Goal: Transaction & Acquisition: Purchase product/service

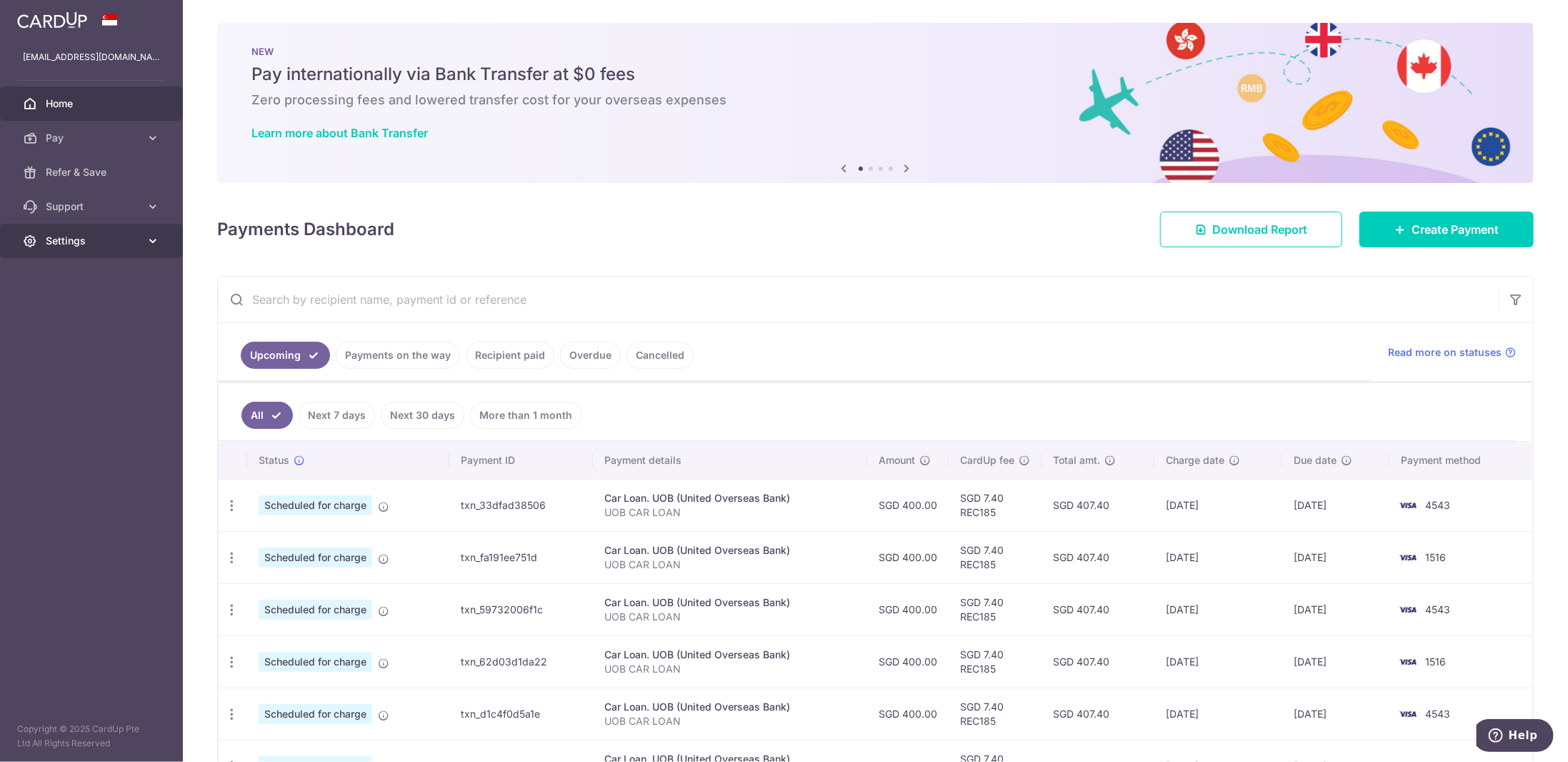
scroll to position [92, 0]
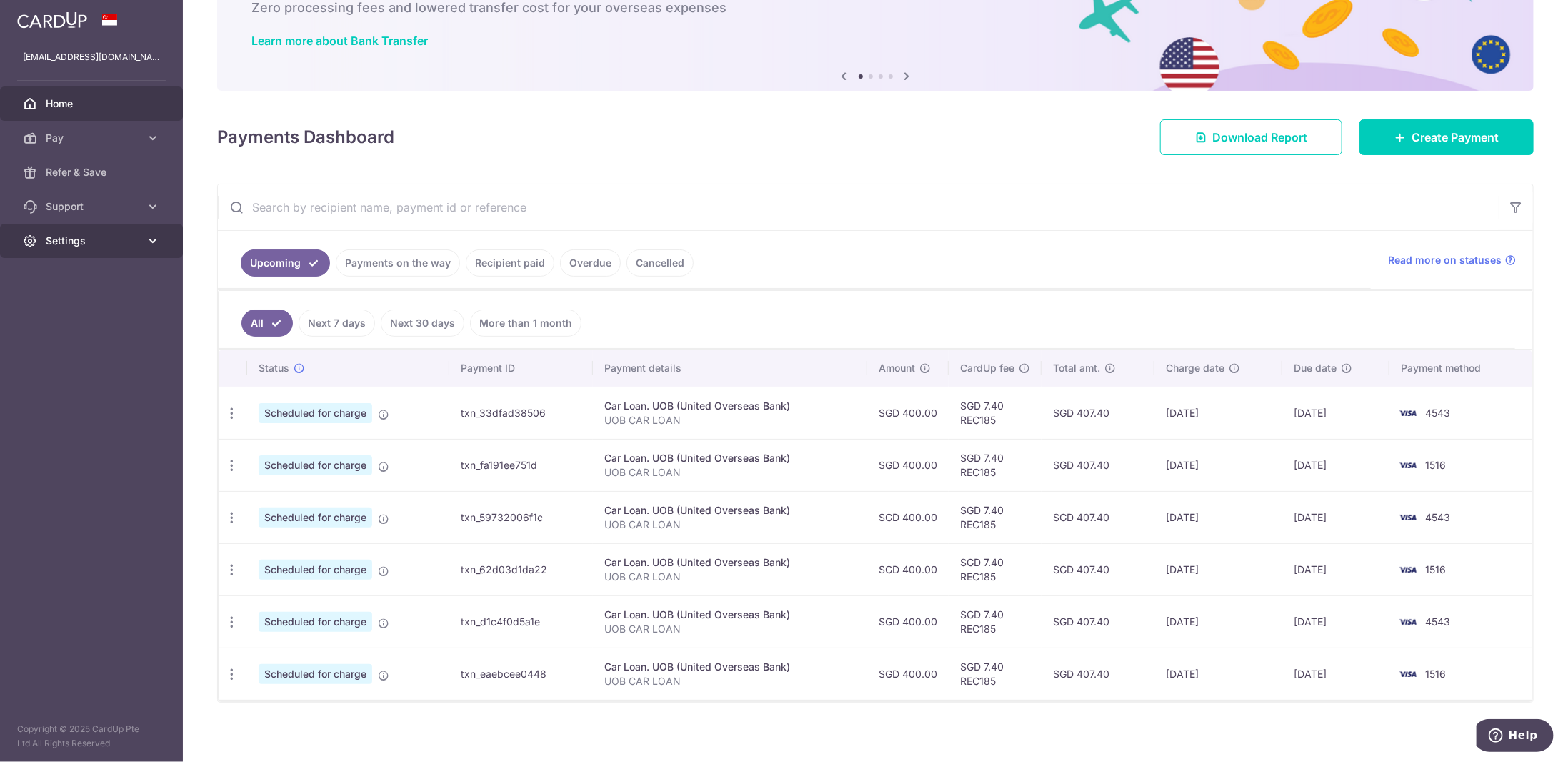
click at [67, 244] on span "Settings" at bounding box center [93, 241] width 94 height 14
click at [90, 278] on span "Account" at bounding box center [93, 275] width 94 height 14
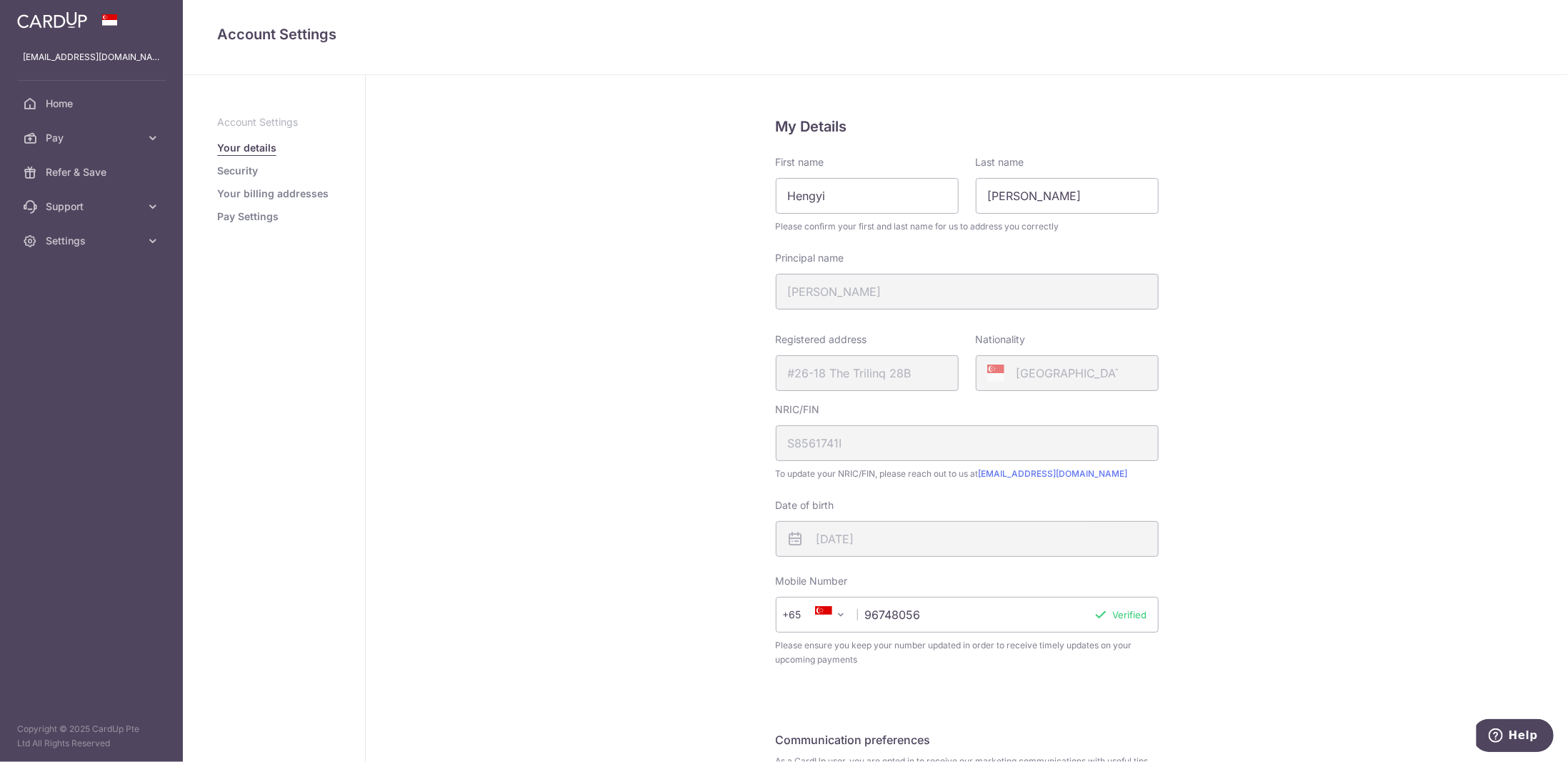
click at [821, 443] on div "NRIC/FIN S8561741I" at bounding box center [967, 431] width 383 height 59
click at [869, 286] on div "Principal name ZHANG HENGYI" at bounding box center [967, 280] width 383 height 59
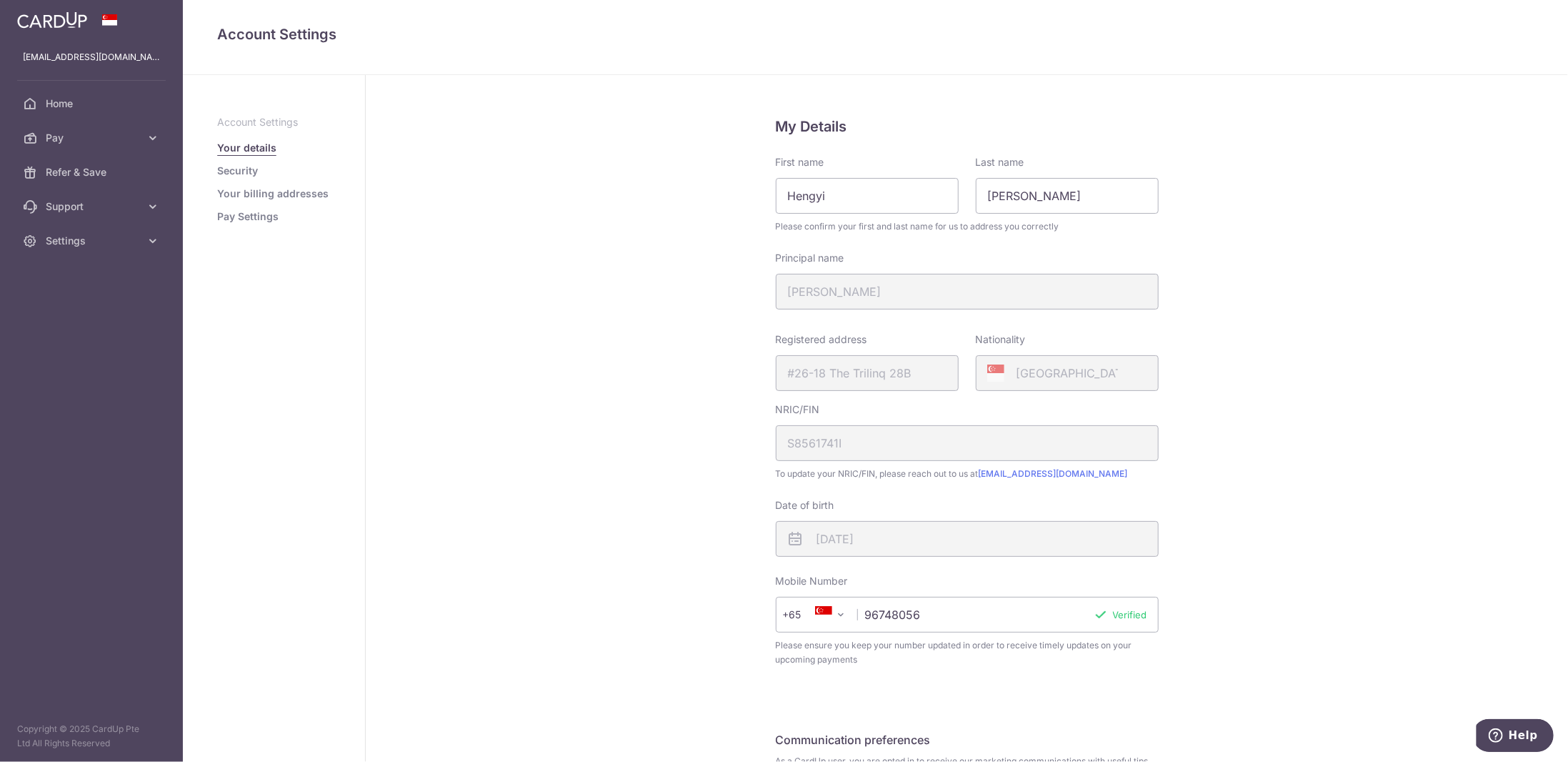
click at [877, 293] on div "Principal name ZHANG HENGYI" at bounding box center [967, 280] width 383 height 59
click at [898, 271] on div "Principal name ZHANG HENGYI" at bounding box center [967, 280] width 383 height 59
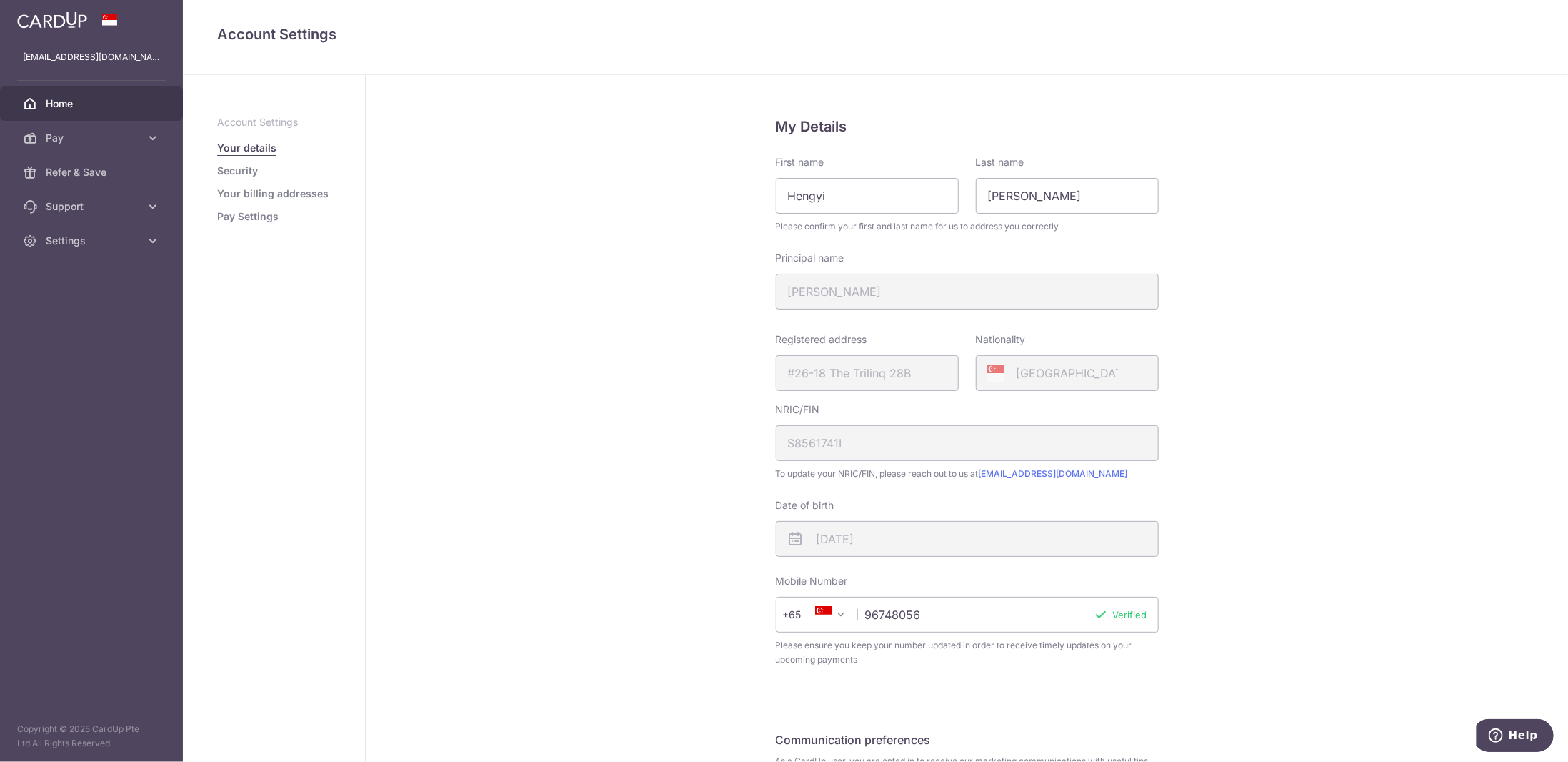
scroll to position [143, 0]
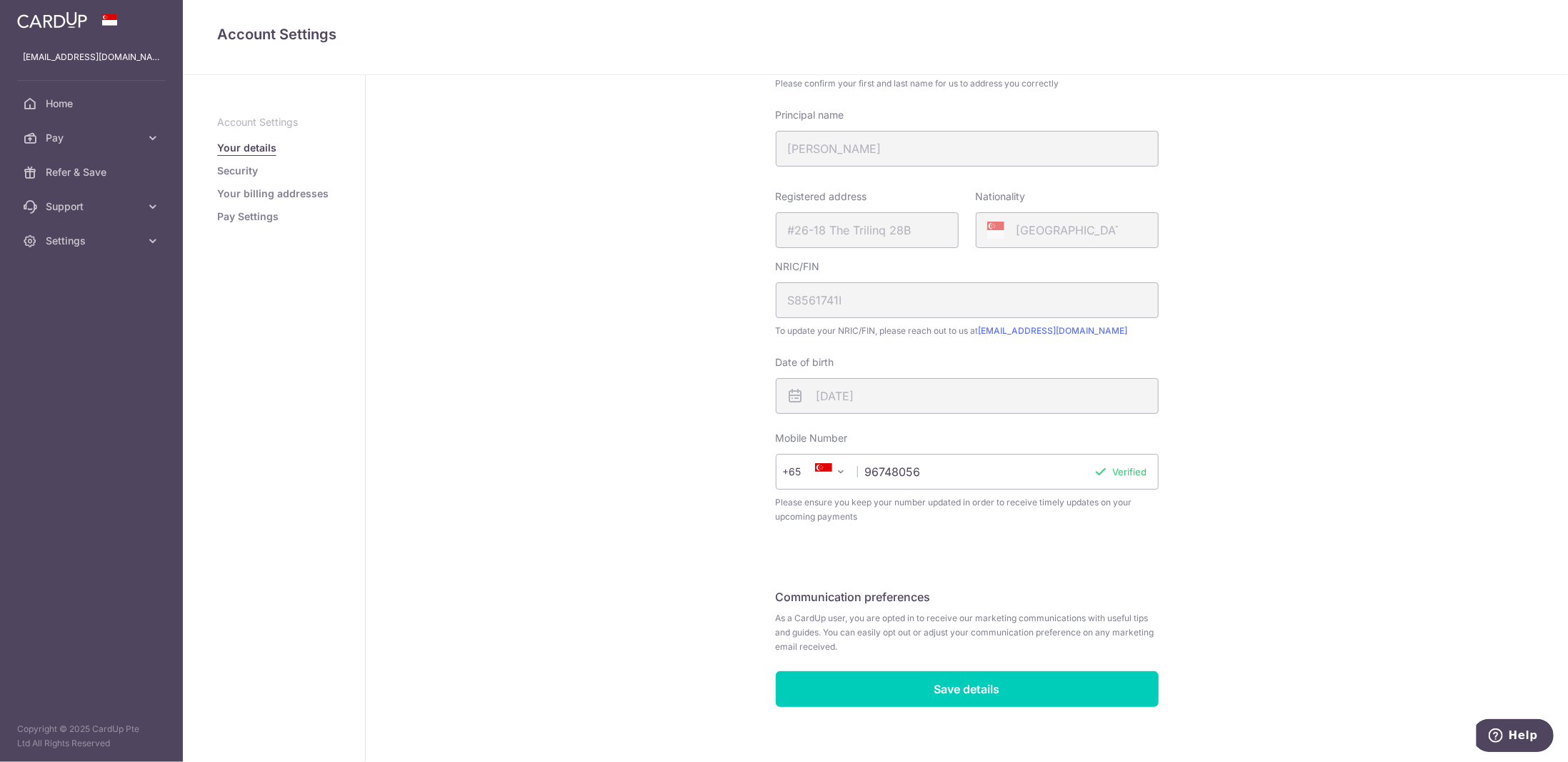
click at [998, 480] on input "96748056" at bounding box center [967, 471] width 383 height 36
click at [997, 480] on input "96748056" at bounding box center [967, 471] width 383 height 36
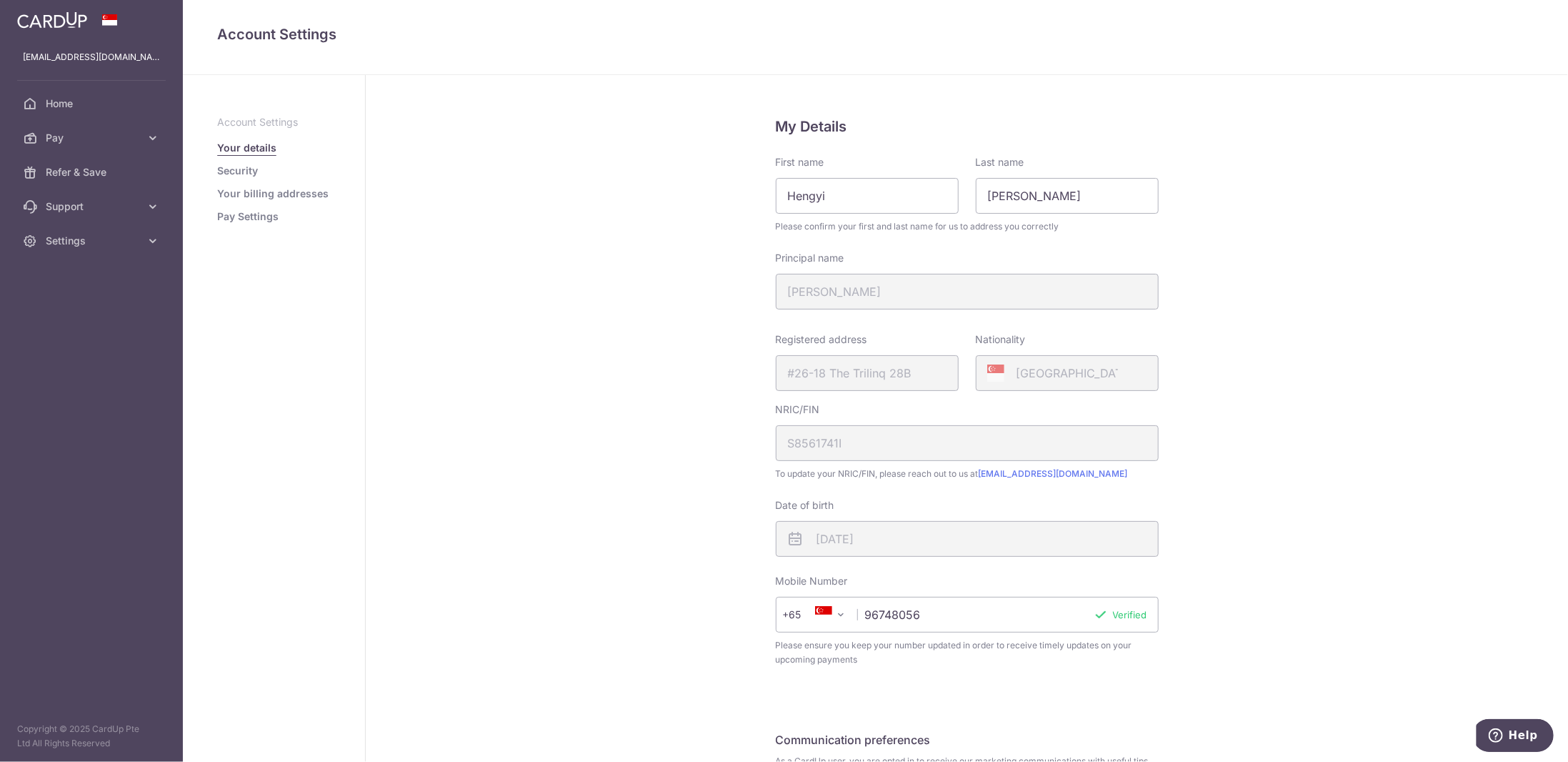
click at [837, 173] on div "First name Hengyi" at bounding box center [866, 184] width 183 height 59
click at [841, 195] on input "Hengyi" at bounding box center [866, 196] width 183 height 36
type input "Bo"
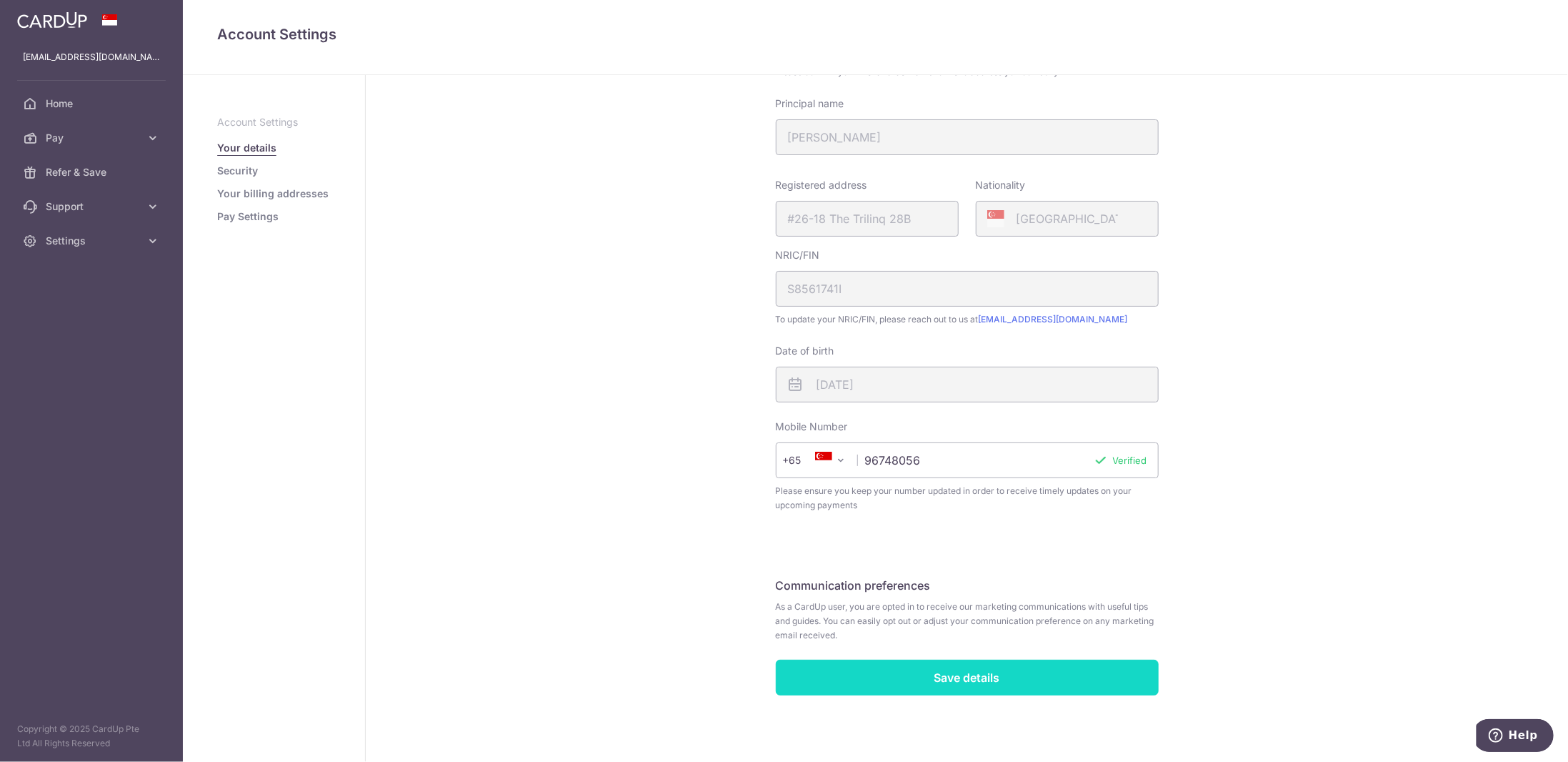
type input "Wang"
click at [915, 672] on input "Save details" at bounding box center [967, 677] width 383 height 36
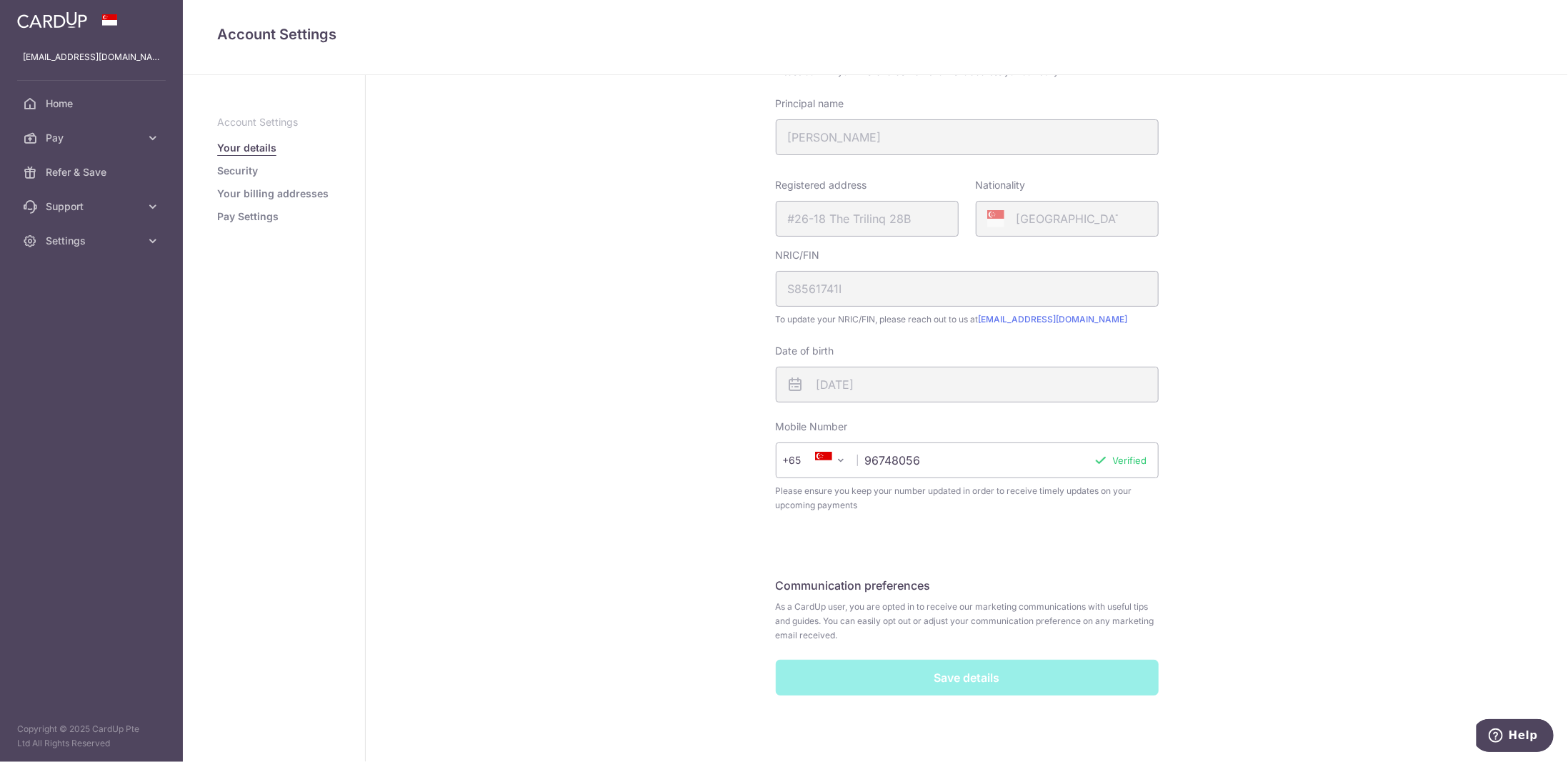
scroll to position [0, 0]
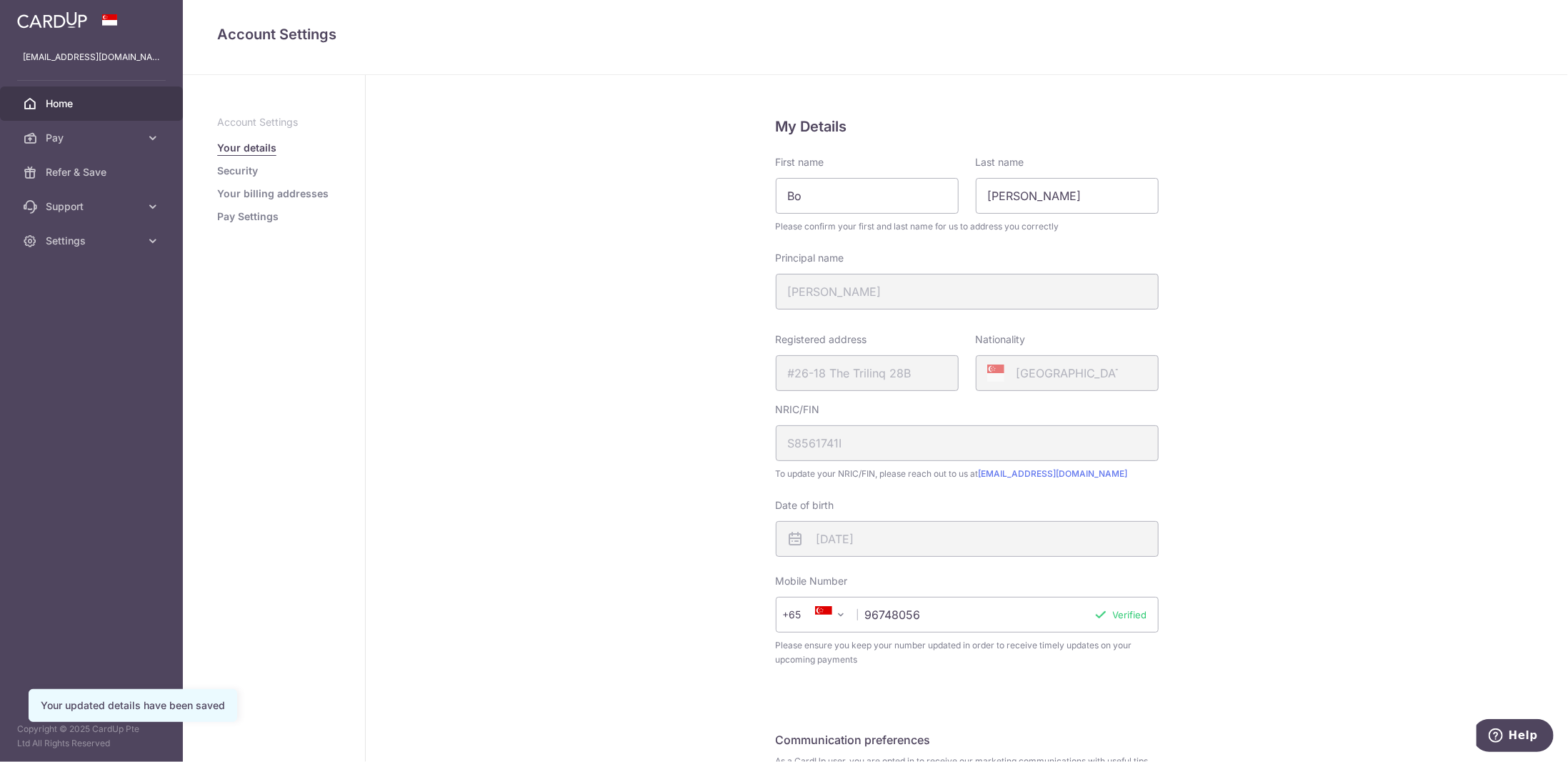
click at [69, 104] on span "Home" at bounding box center [93, 104] width 94 height 14
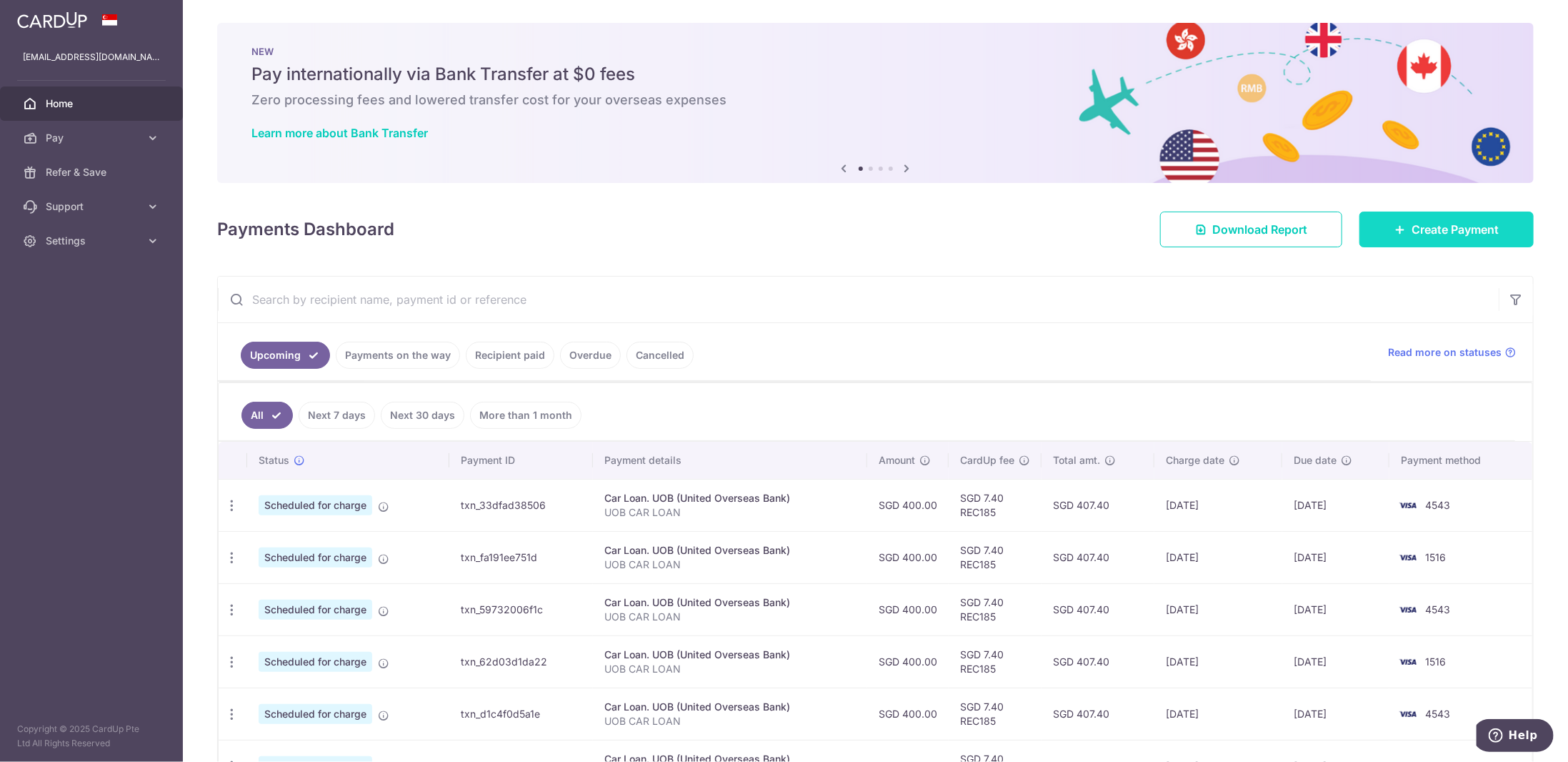
click at [1415, 235] on span "Create Payment" at bounding box center [1454, 229] width 87 height 17
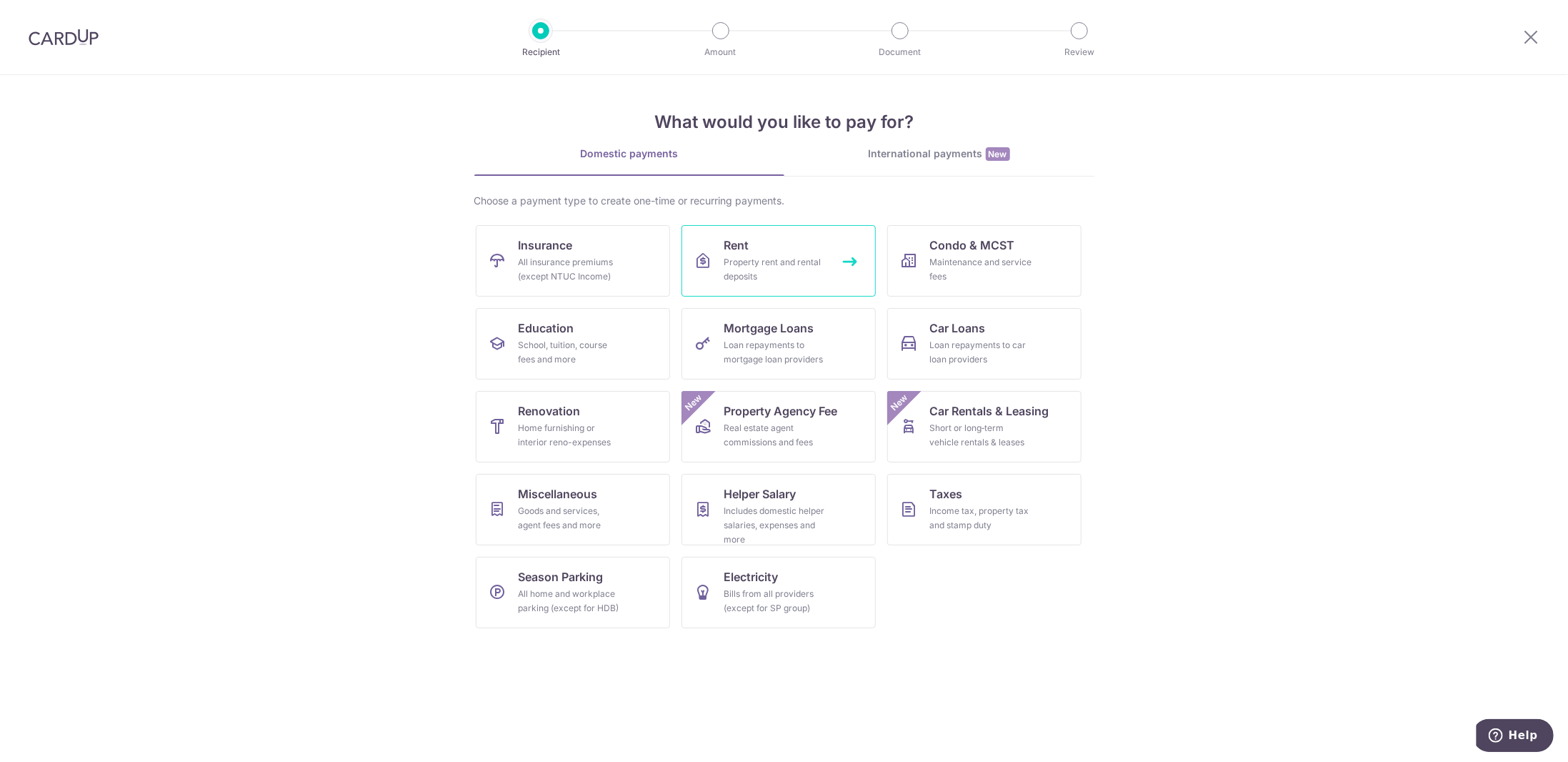
click at [765, 260] on div "Property rent and rental deposits" at bounding box center [776, 269] width 103 height 29
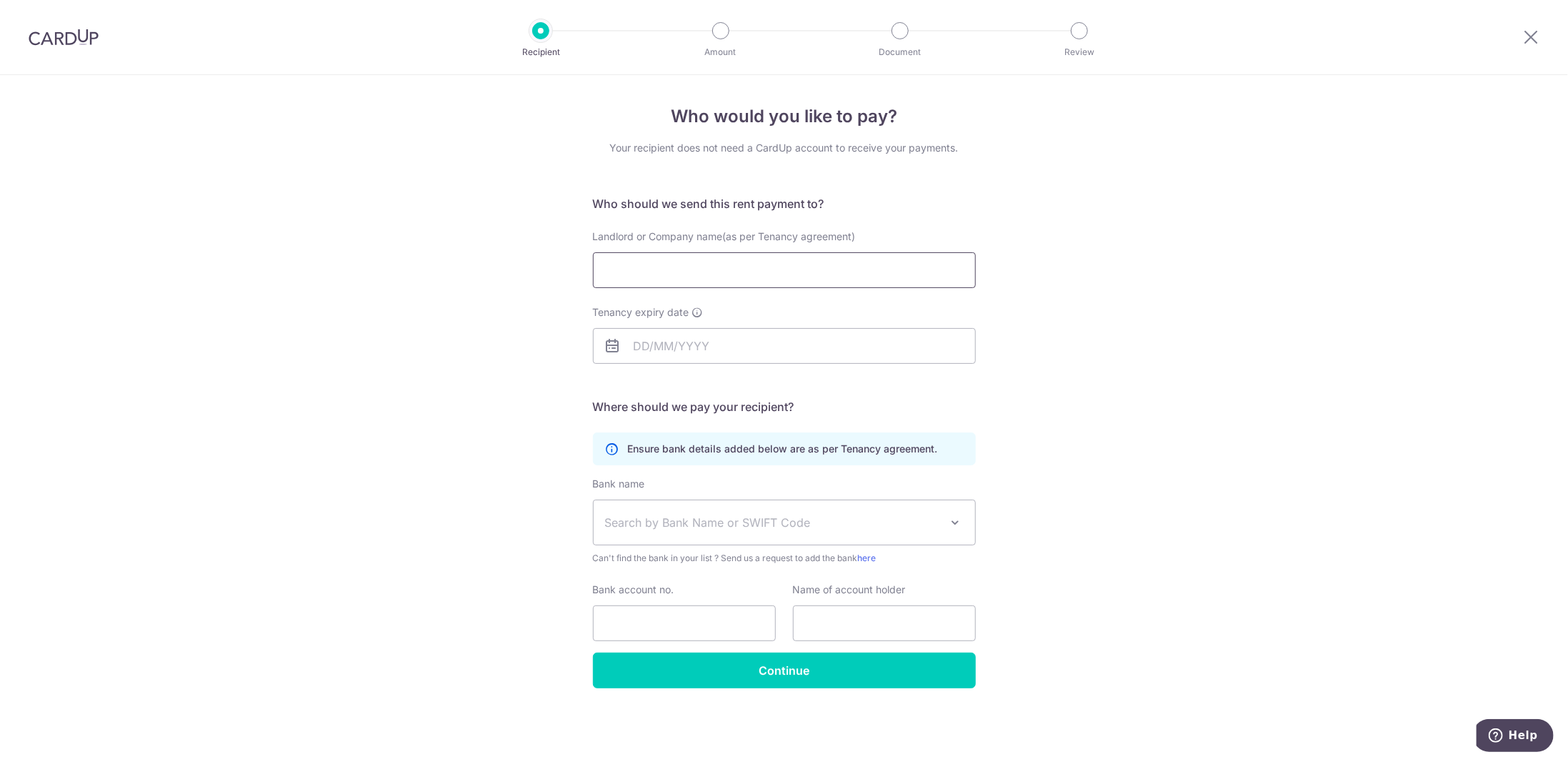
click at [871, 265] on input "Landlord or Company name(as per Tenancy agreement)" at bounding box center [784, 271] width 383 height 36
click at [185, 269] on div "Who would you like to pay? Your recipient does not need a CardUp account to rec…" at bounding box center [784, 418] width 1568 height 687
drag, startPoint x: 265, startPoint y: 194, endPoint x: 269, endPoint y: 186, distance: 8.9
click at [269, 186] on div "Who would you like to pay? Your recipient does not need a CardUp account to rec…" at bounding box center [784, 418] width 1568 height 687
click at [655, 258] on input "Landlord or Company name(as per Tenancy agreement)" at bounding box center [784, 271] width 383 height 36
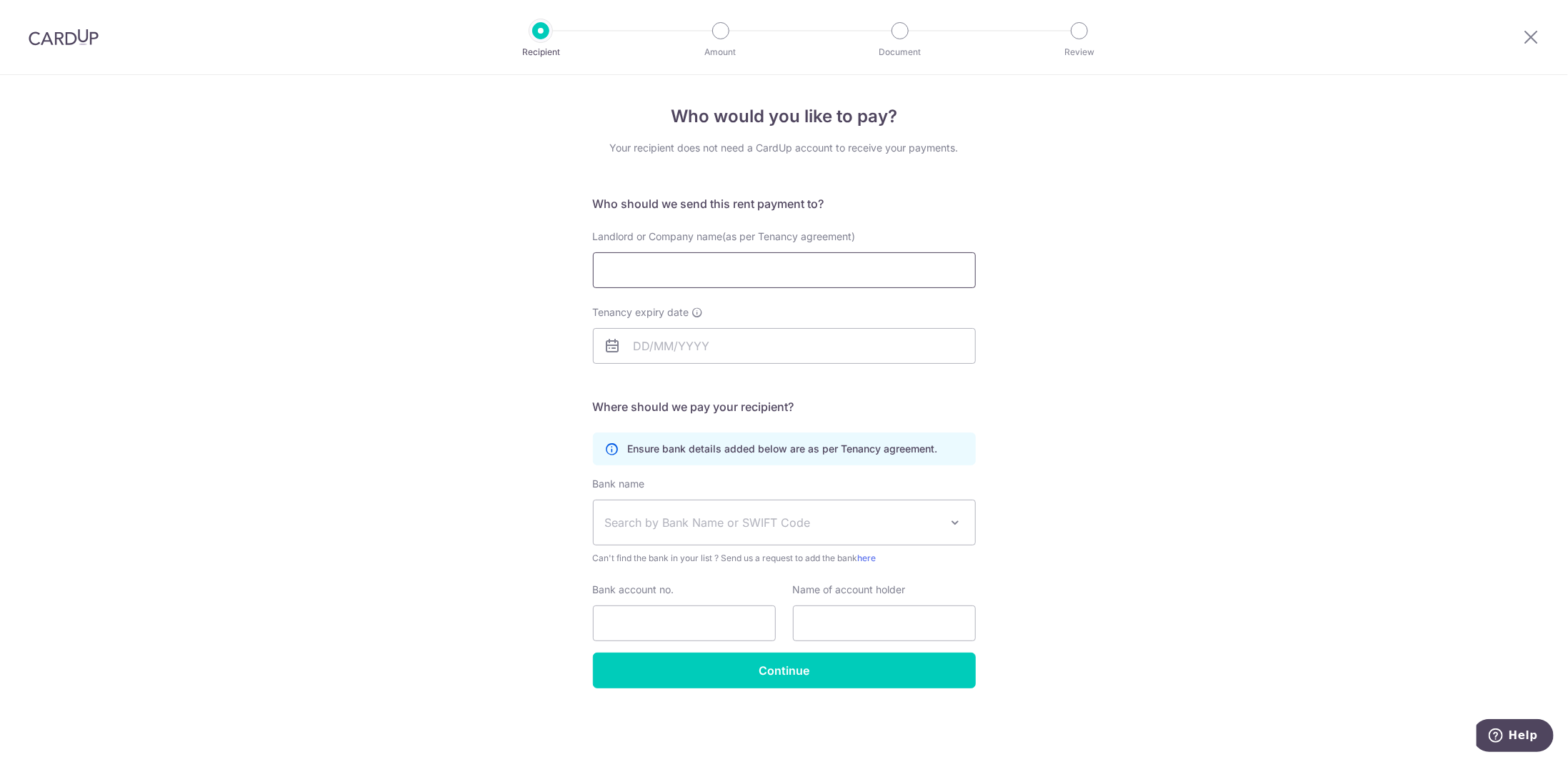
paste input "_______________________________"
type input "_______________________________"
type input "KHOO KAY CHONG"
click at [679, 346] on input "Tenancy expiry date" at bounding box center [784, 346] width 383 height 36
click at [746, 381] on select "2025 2026 2027 2028 2029 2030 2031 2032 2033 2034 2035" at bounding box center [741, 383] width 38 height 11
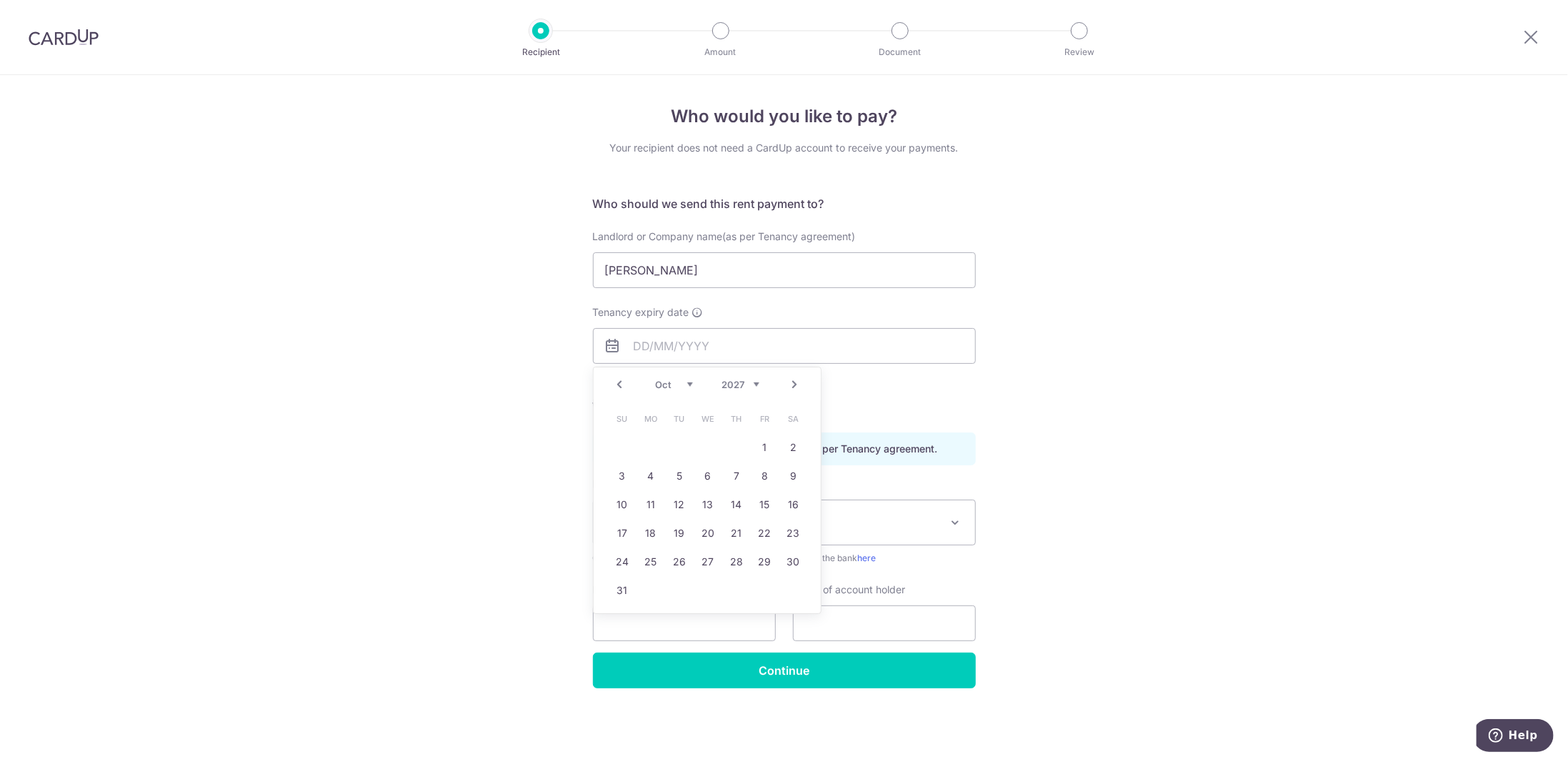
click at [665, 386] on select "Jan Feb Mar Apr May Jun Jul Aug Sep Oct Nov Dec" at bounding box center [674, 383] width 38 height 11
click at [710, 532] on link "22" at bounding box center [708, 532] width 23 height 23
type input "22/09/2027"
click at [697, 526] on span "Search by Bank Name or SWIFT Code" at bounding box center [773, 522] width 335 height 17
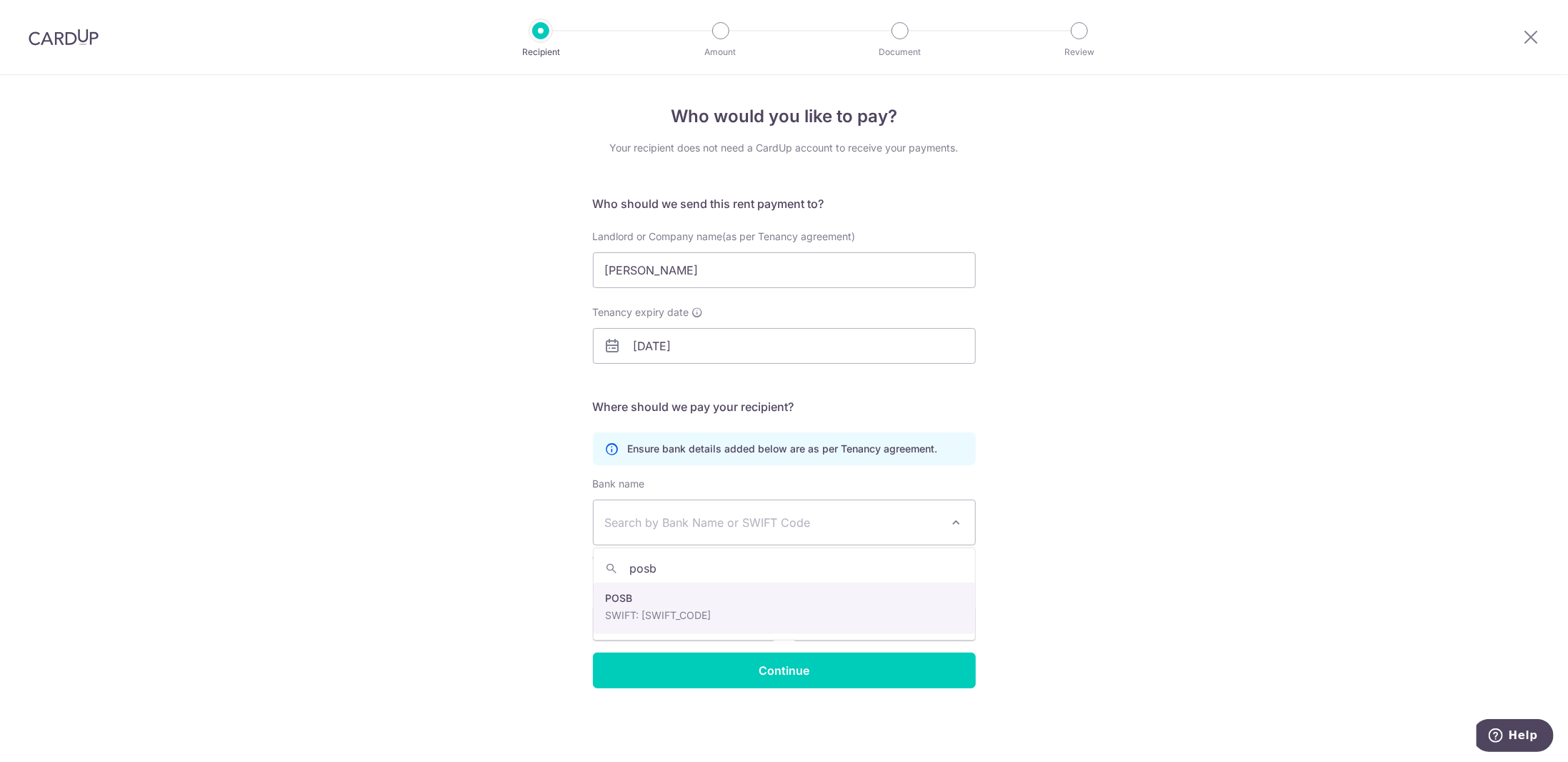
type input "posb"
select select "19"
click at [630, 620] on input "Bank account no." at bounding box center [684, 623] width 183 height 36
click at [635, 611] on input "Bank account no." at bounding box center [684, 623] width 183 height 36
click at [601, 631] on input "121488507" at bounding box center [684, 623] width 183 height 36
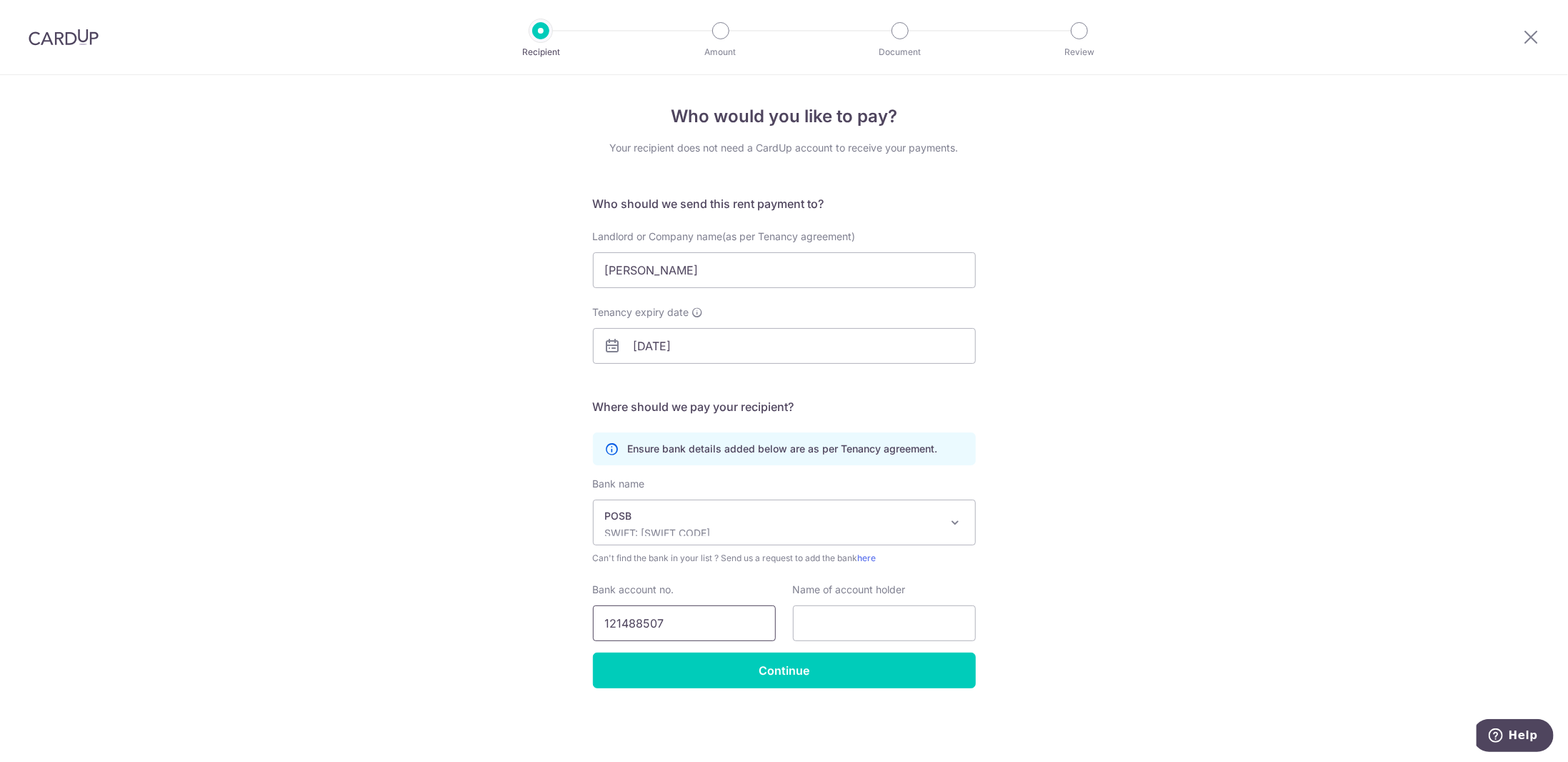
type input "121488507"
click at [710, 610] on input "121488507" at bounding box center [684, 623] width 183 height 36
drag, startPoint x: 695, startPoint y: 622, endPoint x: 598, endPoint y: 621, distance: 97.0
click at [597, 619] on input "121488507" at bounding box center [684, 623] width 183 height 36
click at [855, 629] on input "text" at bounding box center [883, 623] width 183 height 36
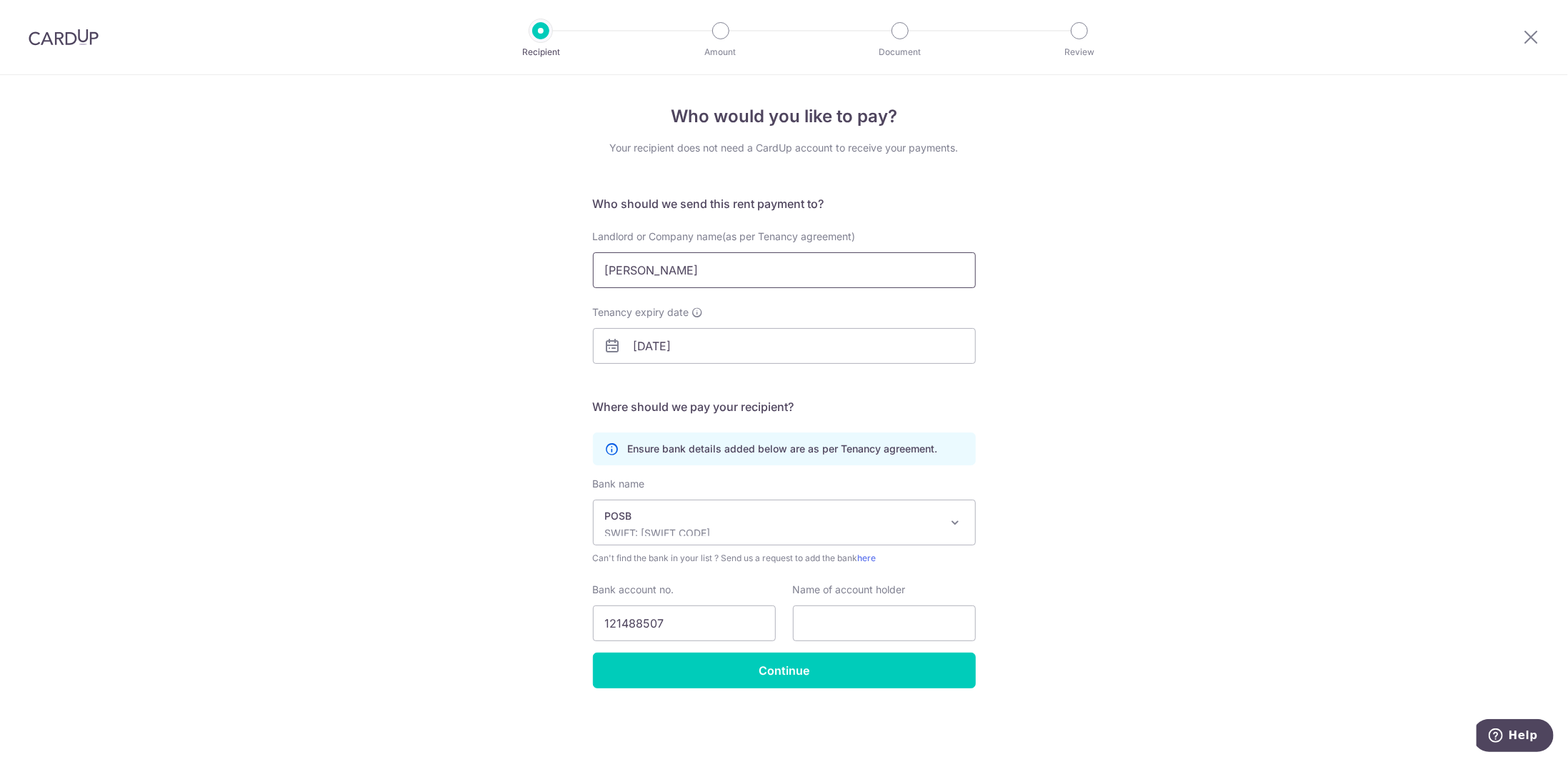
click at [740, 281] on input "KHOO KAY CHONG" at bounding box center [784, 271] width 383 height 36
click at [862, 614] on input "text" at bounding box center [883, 623] width 183 height 36
paste input "KHOO KAY CHONG"
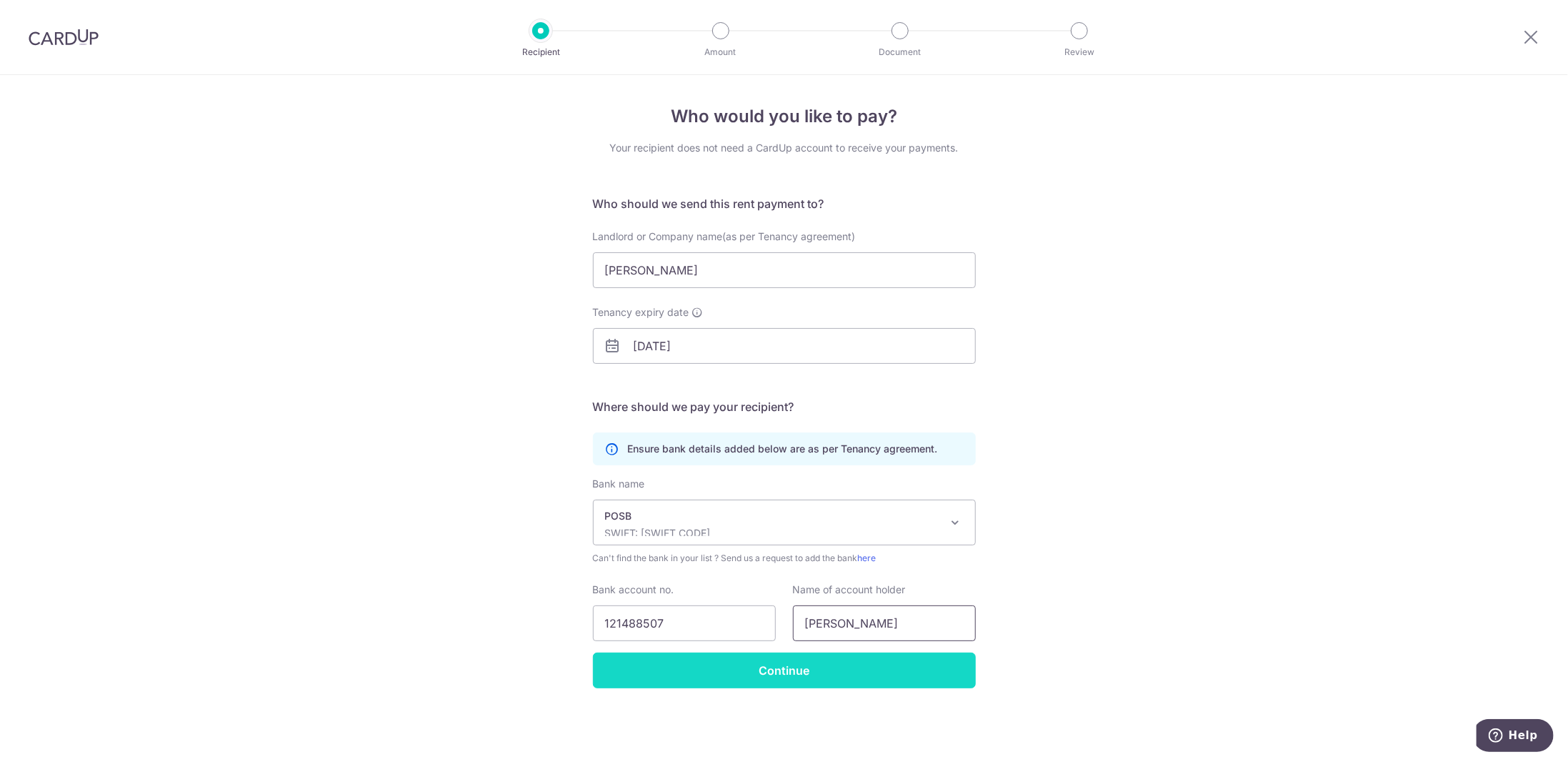
type input "KHOO KAY CHONG"
click at [685, 666] on input "Continue" at bounding box center [784, 670] width 383 height 36
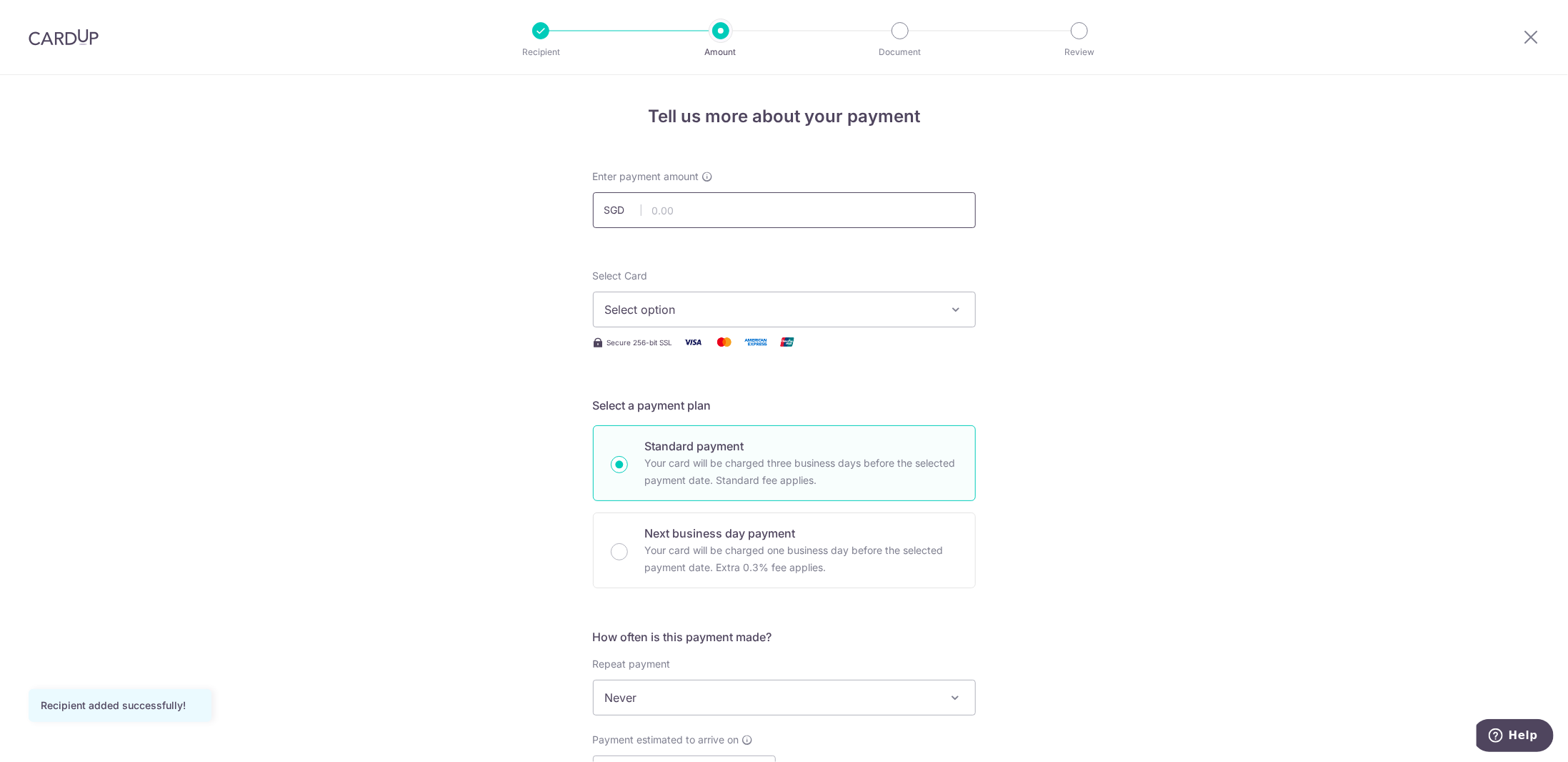
click at [700, 218] on input "text" at bounding box center [784, 210] width 383 height 36
click at [711, 218] on input "text" at bounding box center [784, 210] width 383 height 36
type input "7,000.00"
click at [533, 291] on div "Tell us more about your payment Enter payment amount SGD 7,000.00 7000.00 Recip…" at bounding box center [784, 721] width 1568 height 1293
click at [621, 313] on span "Select option" at bounding box center [771, 309] width 332 height 17
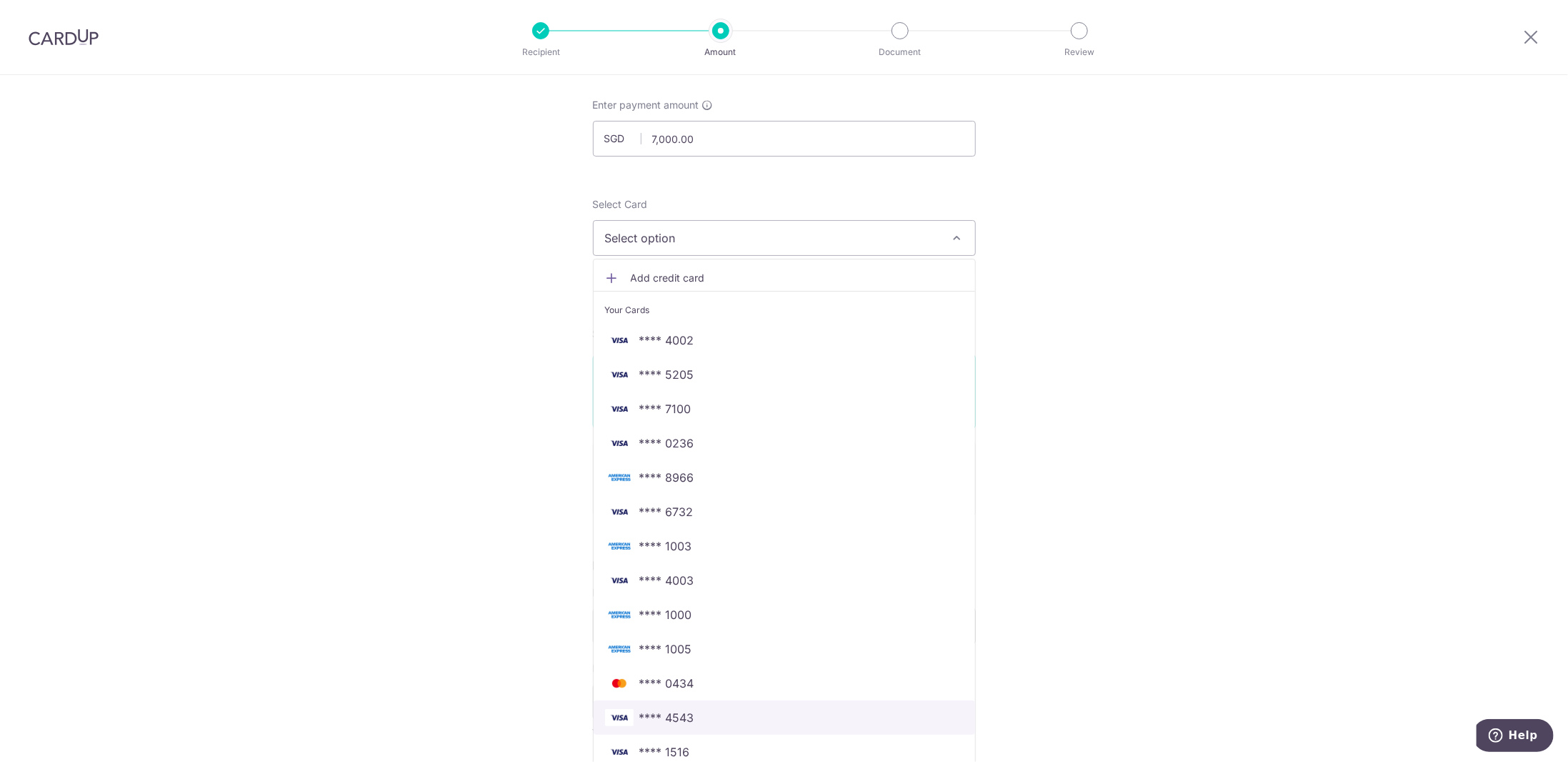
scroll to position [143, 0]
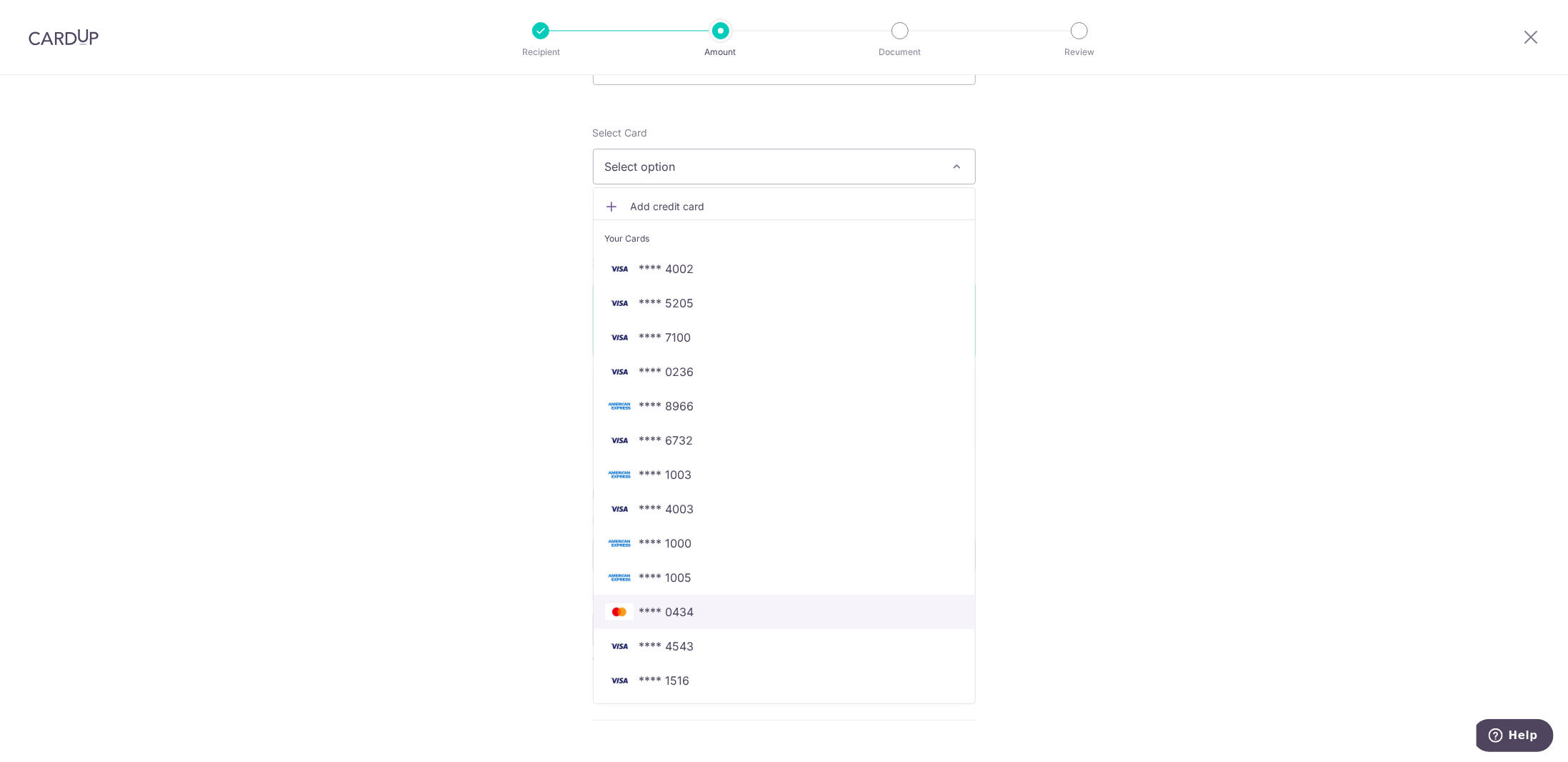
click at [699, 614] on span "**** 0434" at bounding box center [784, 611] width 358 height 17
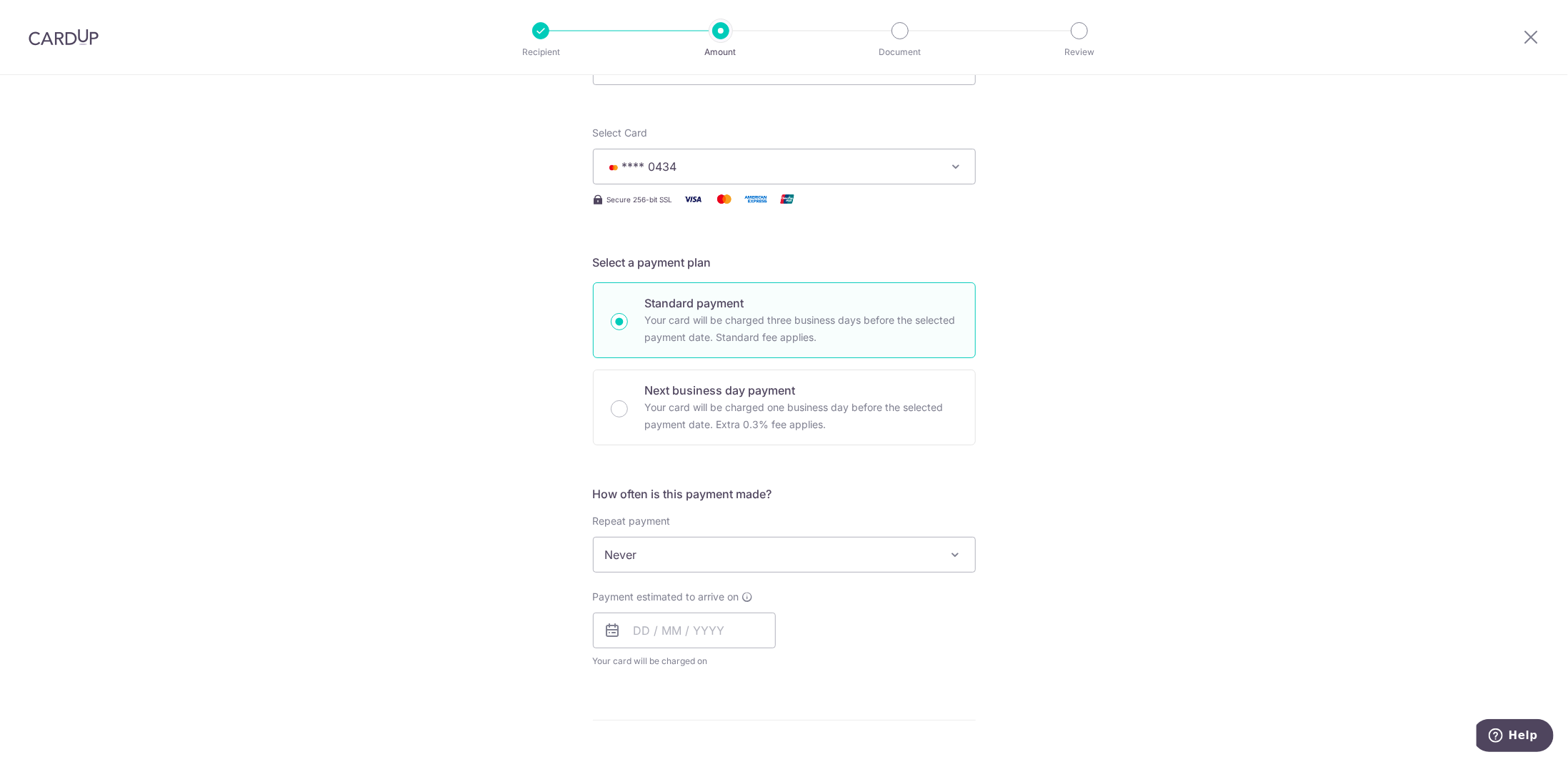
click at [477, 369] on div "Tell us more about your payment Enter payment amount SGD 7,000.00 7000.00 Recip…" at bounding box center [784, 578] width 1568 height 1293
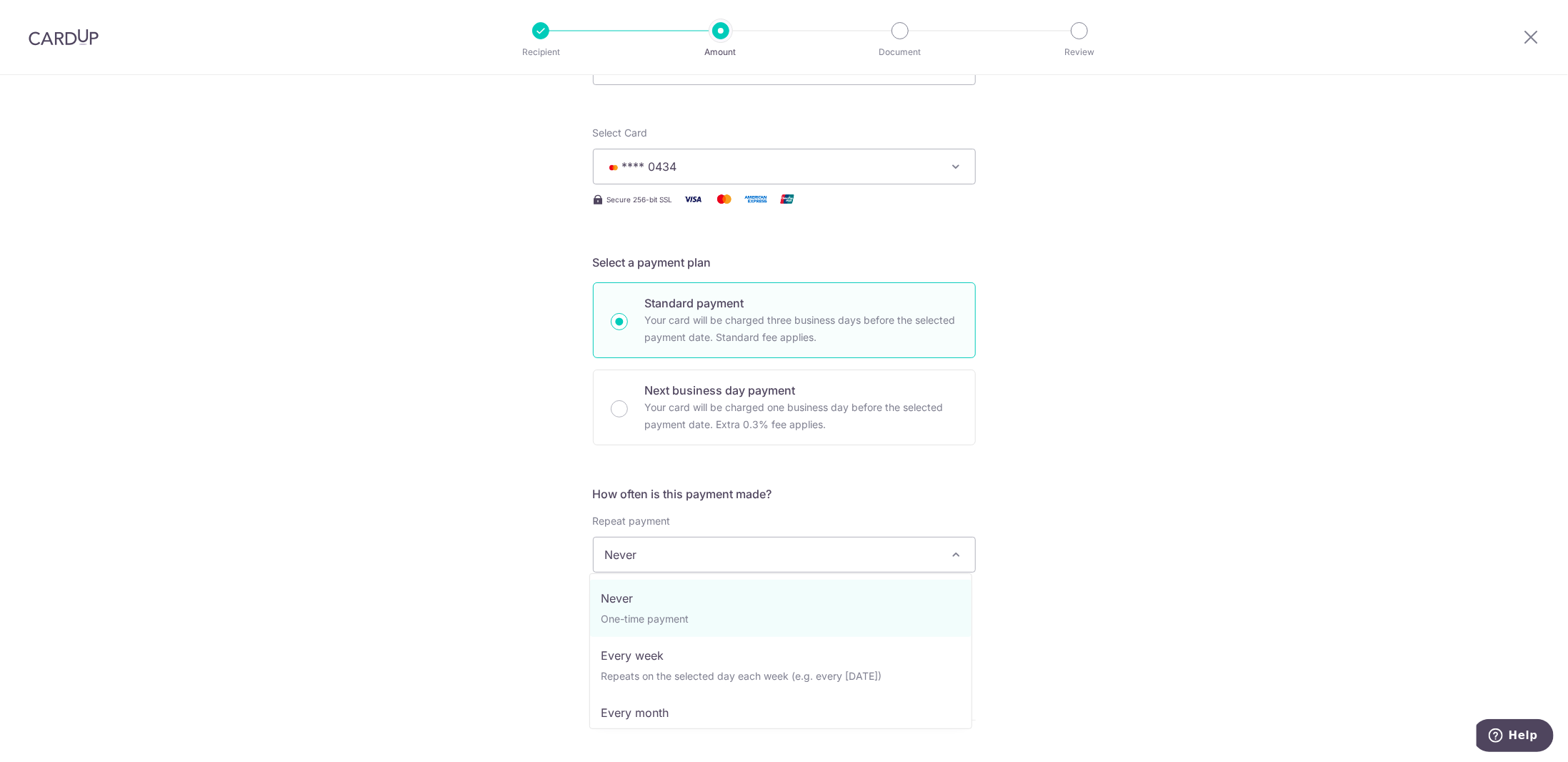
click at [699, 551] on span "Never" at bounding box center [784, 554] width 381 height 34
select select "3"
type input "22/09/2027"
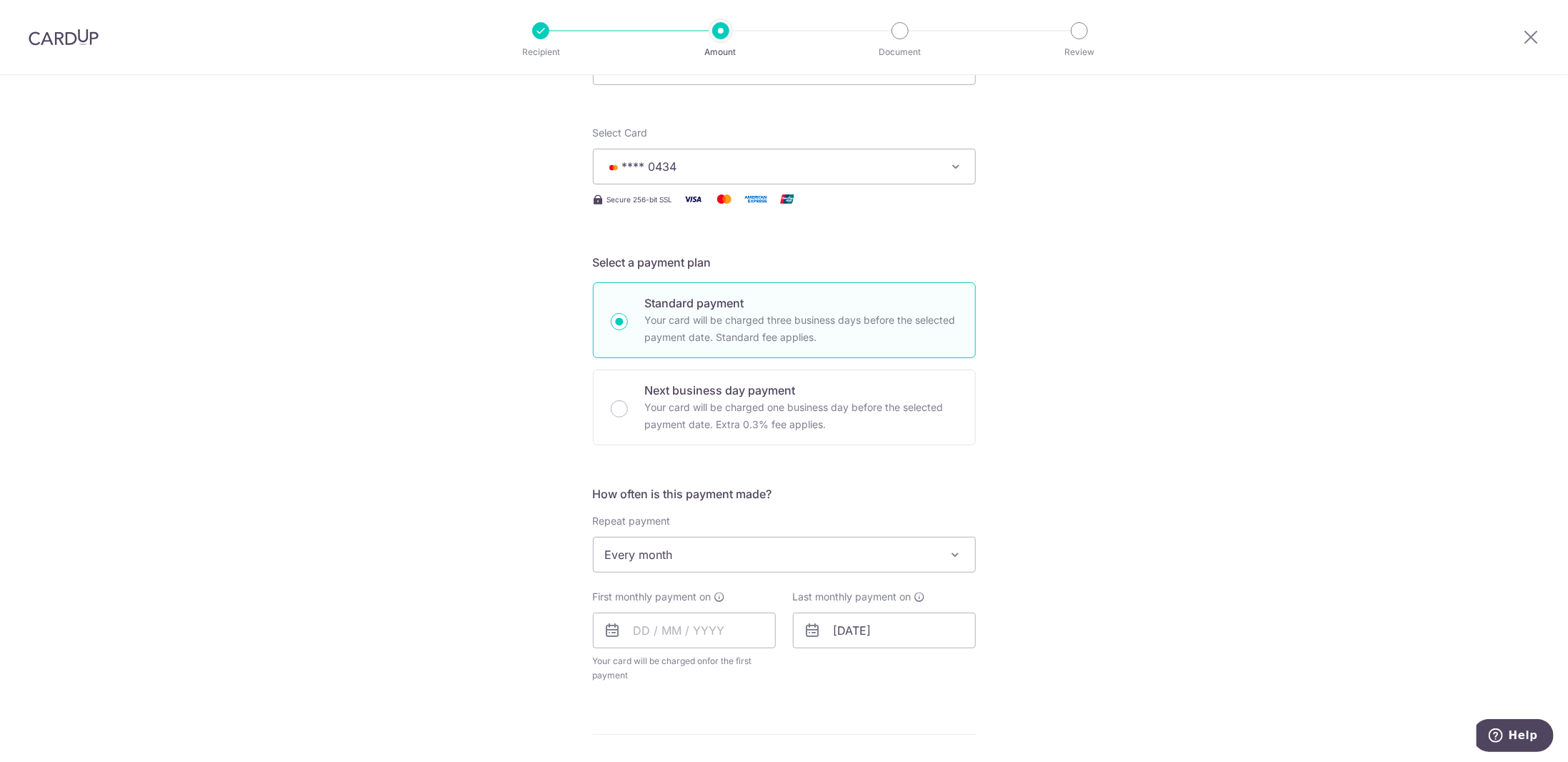
scroll to position [215, 0]
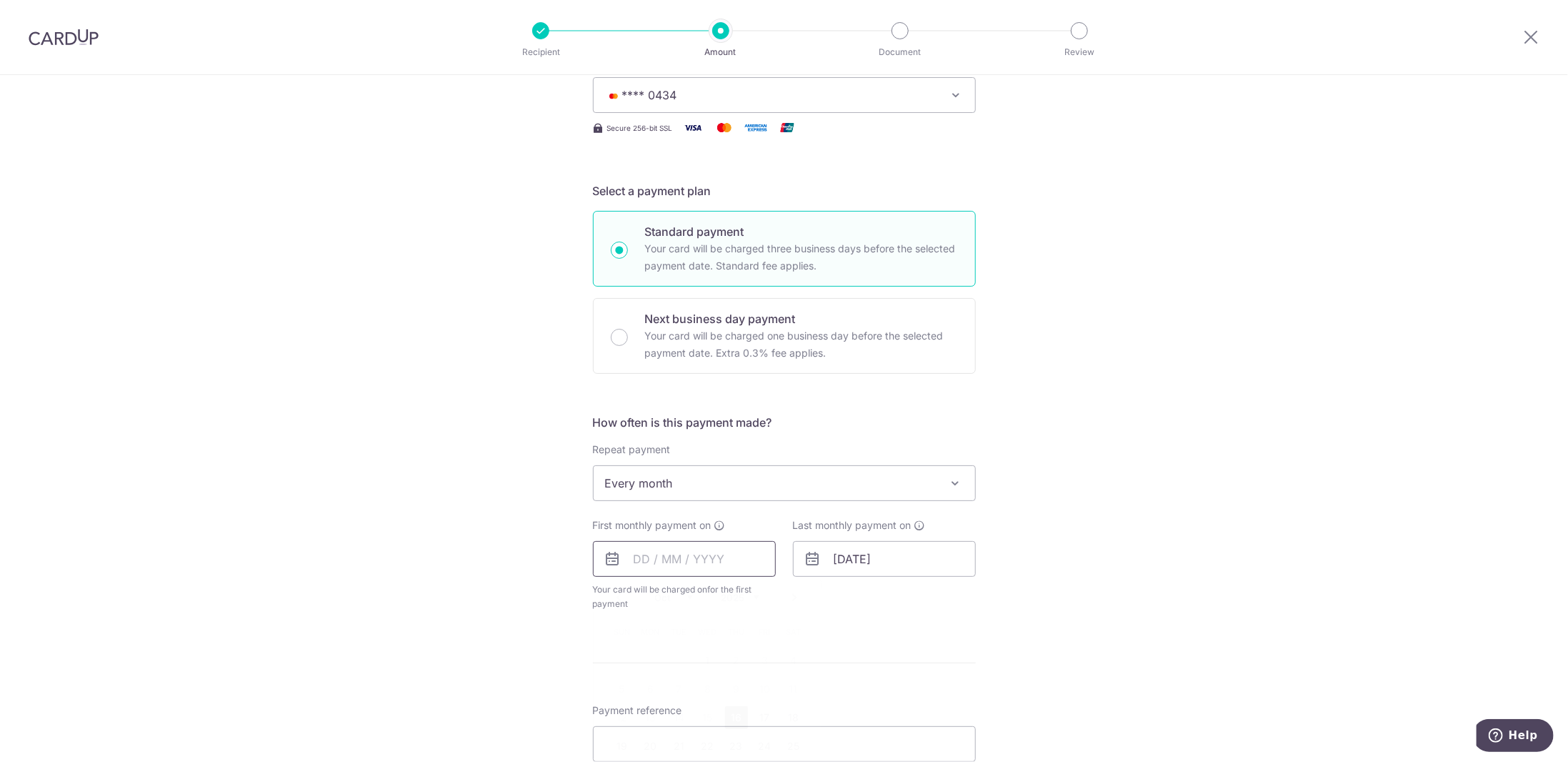
click at [644, 551] on input "text" at bounding box center [684, 559] width 183 height 36
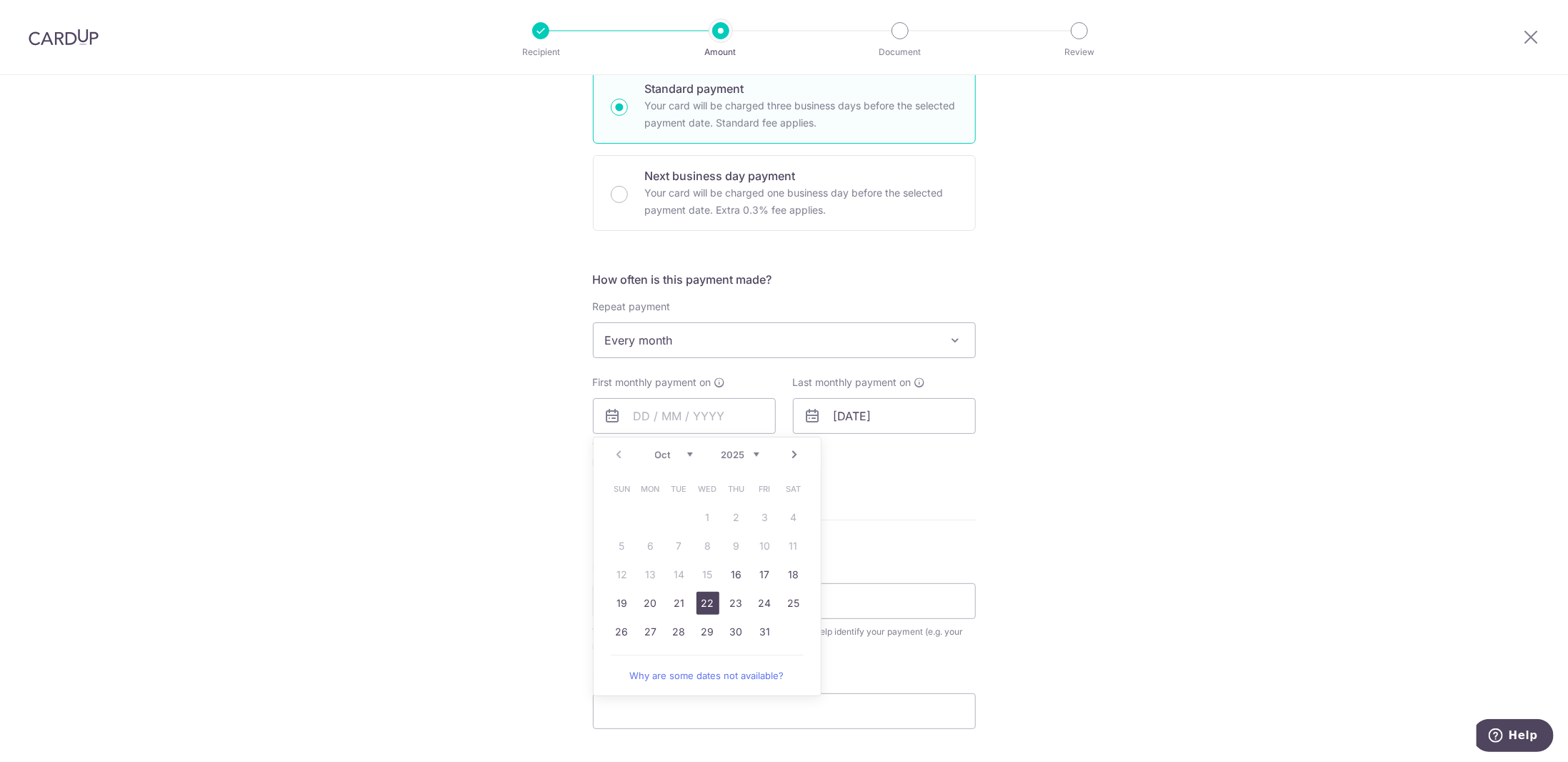
click at [707, 604] on link "22" at bounding box center [708, 603] width 23 height 23
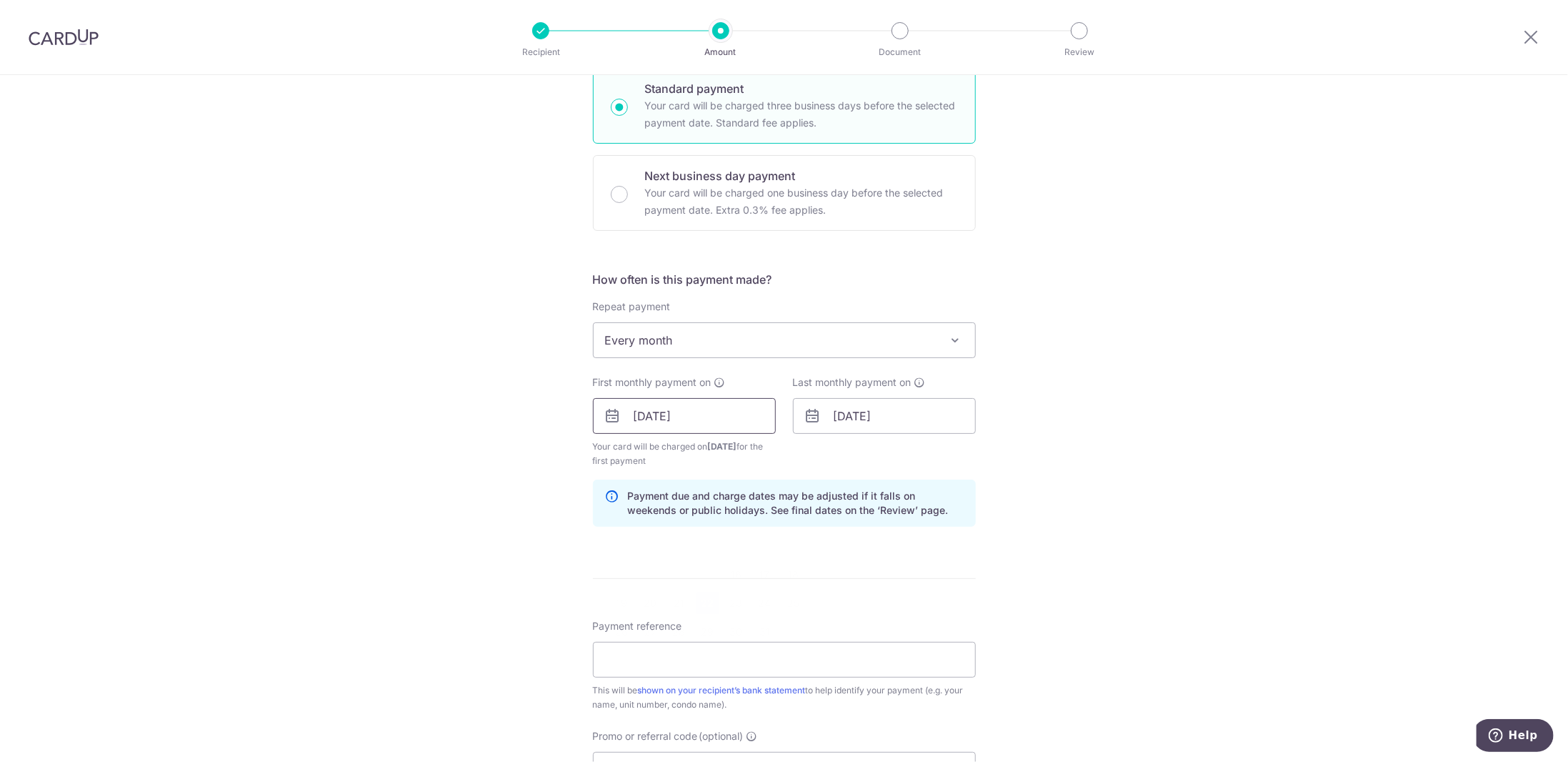
click at [640, 405] on input "22/10/2025" at bounding box center [684, 416] width 183 height 36
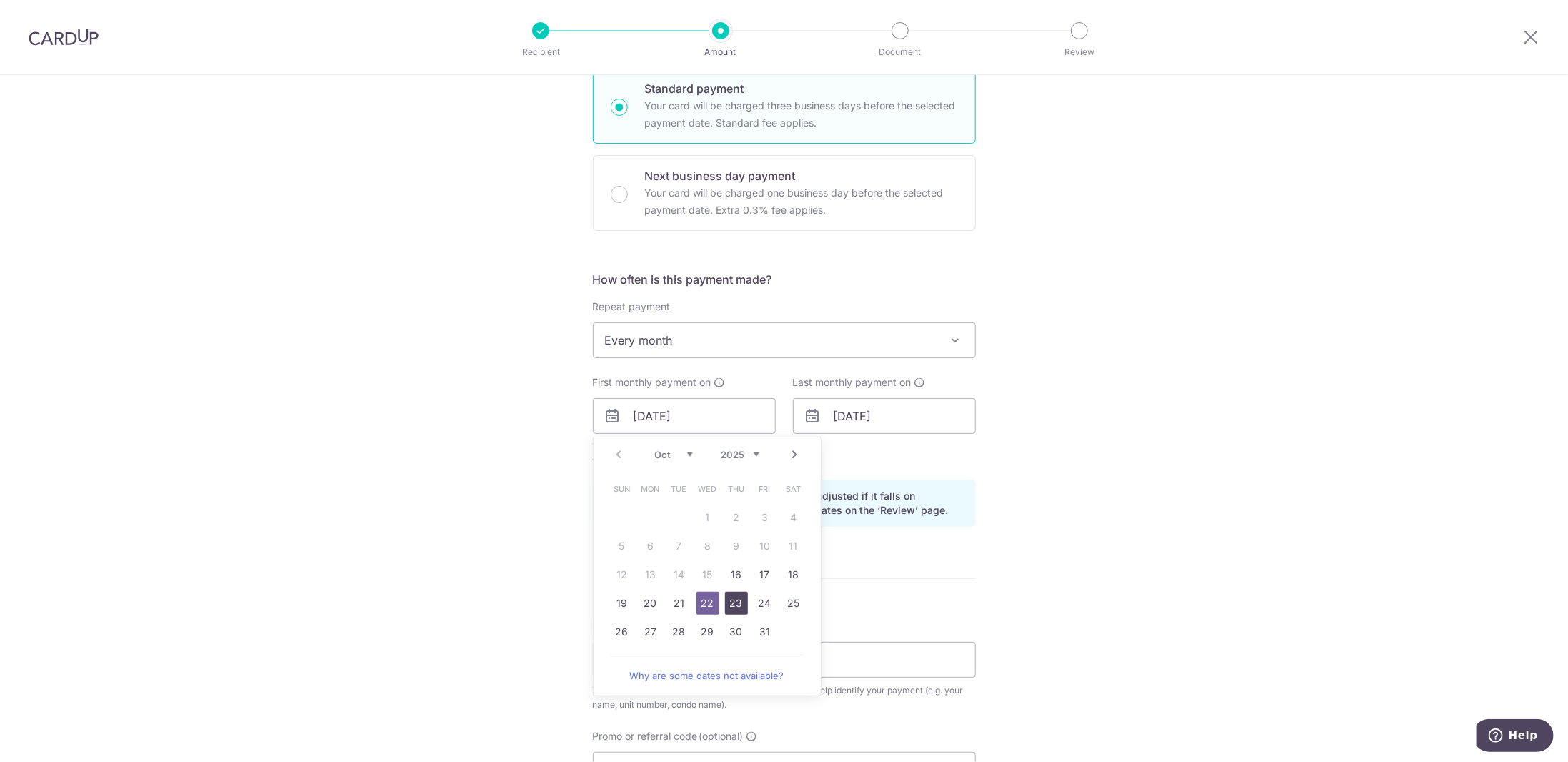
click at [727, 602] on link "23" at bounding box center [736, 603] width 23 height 23
type input "[DATE]"
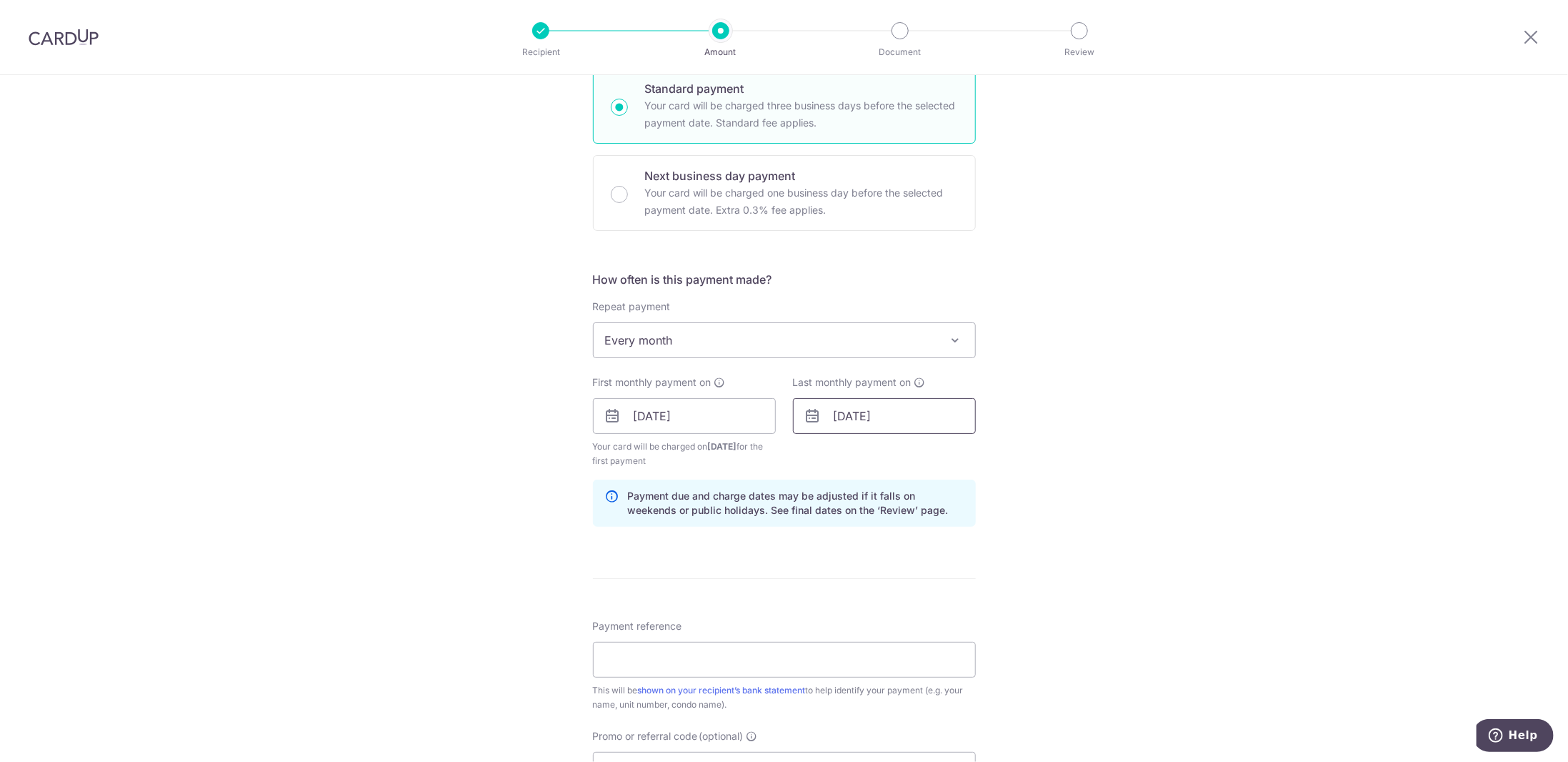
click at [874, 414] on input "22/09/2027" at bounding box center [883, 416] width 183 height 36
click at [1014, 413] on div "Tell us more about your payment Enter payment amount SGD 7,000.00 7000.00 Recip…" at bounding box center [784, 400] width 1568 height 1366
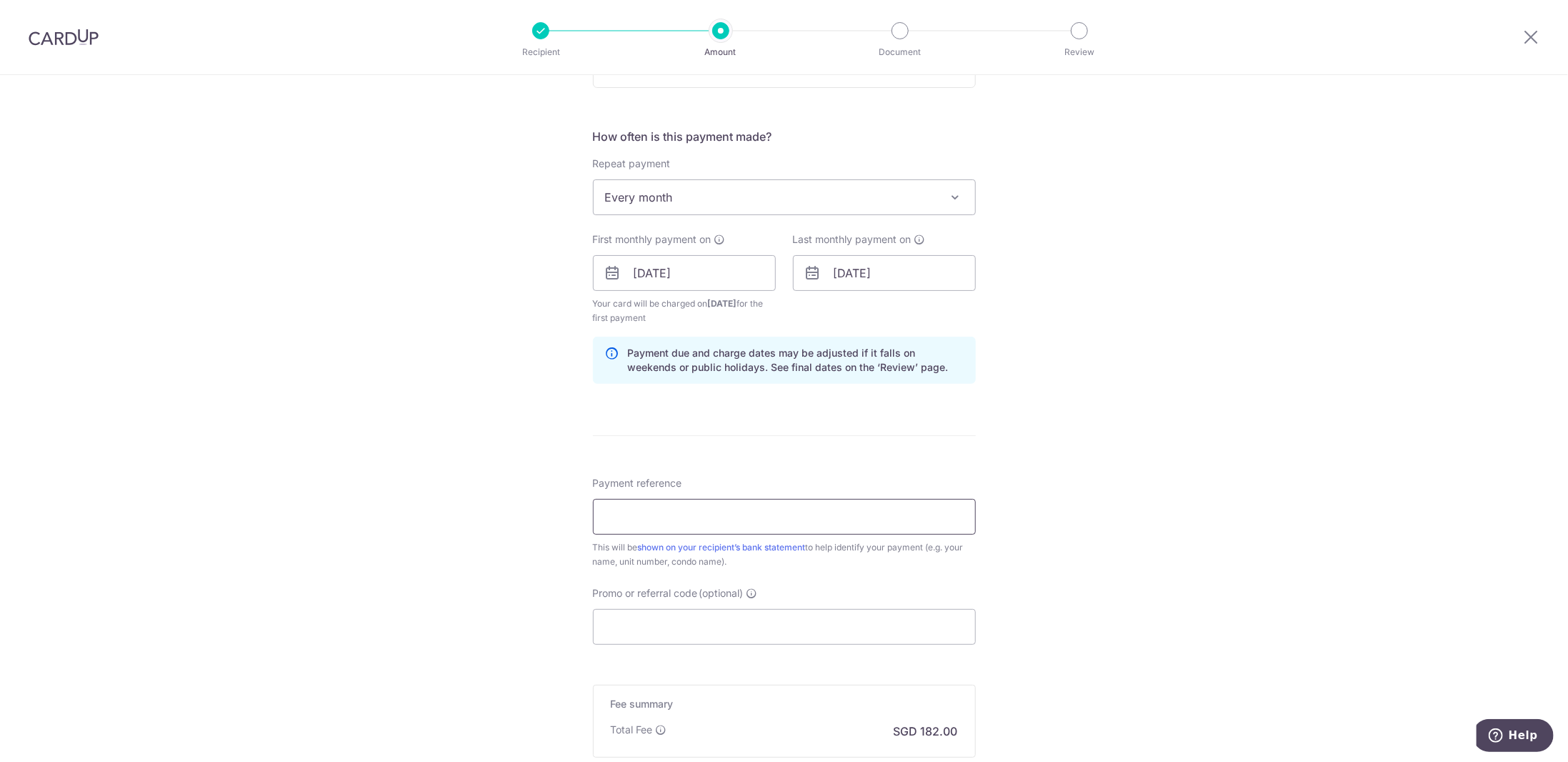
click at [636, 518] on input "Payment reference" at bounding box center [784, 516] width 383 height 36
type input "TRESOR 0413 [PERSON_NAME]"
click at [681, 622] on input "Promo or referral code (optional)" at bounding box center [784, 627] width 383 height 36
click at [166, 267] on div "Tell us more about your payment Enter payment amount SGD 7,000.00 7000.00 Recip…" at bounding box center [784, 258] width 1568 height 1366
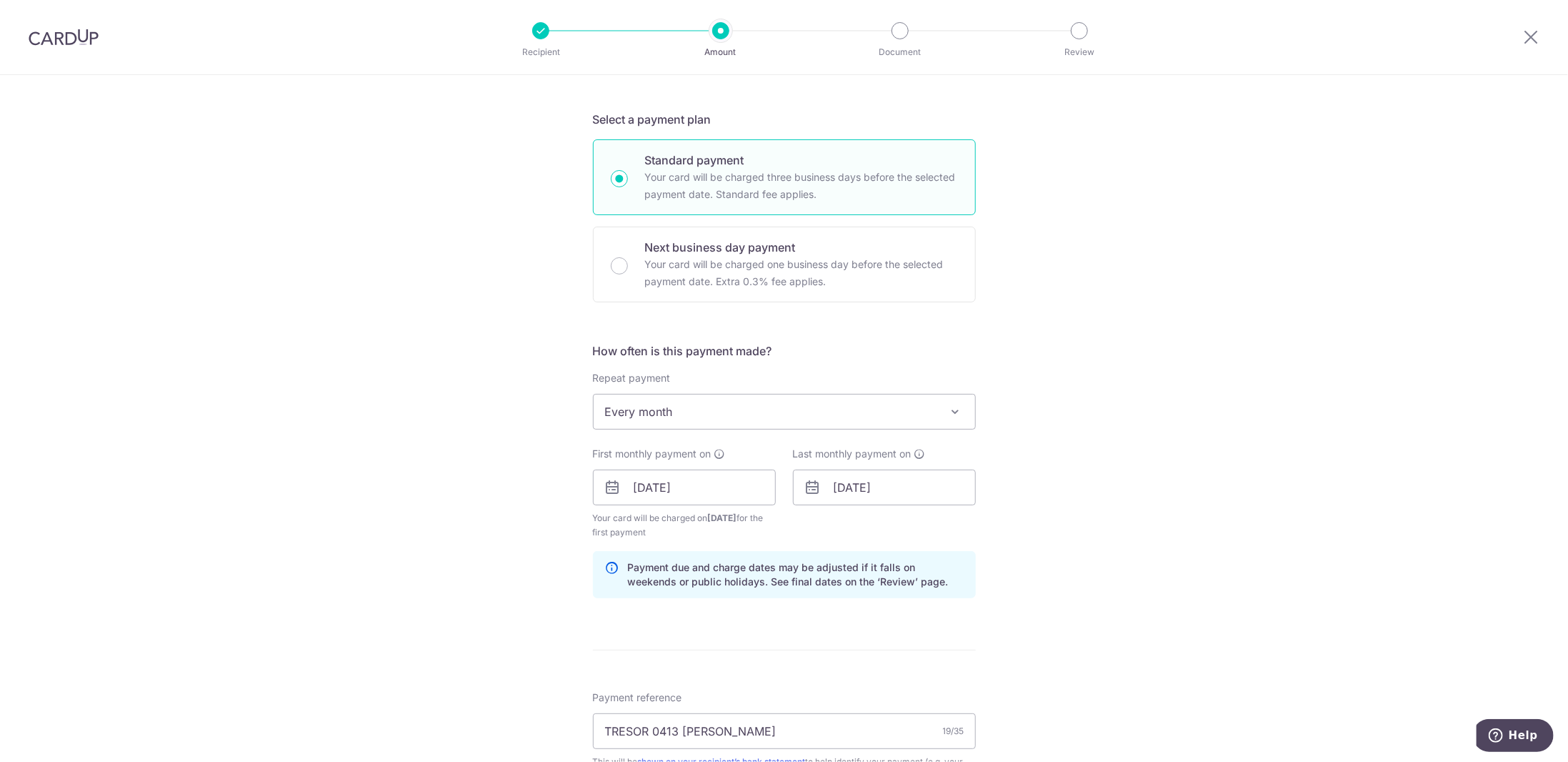
scroll to position [428, 0]
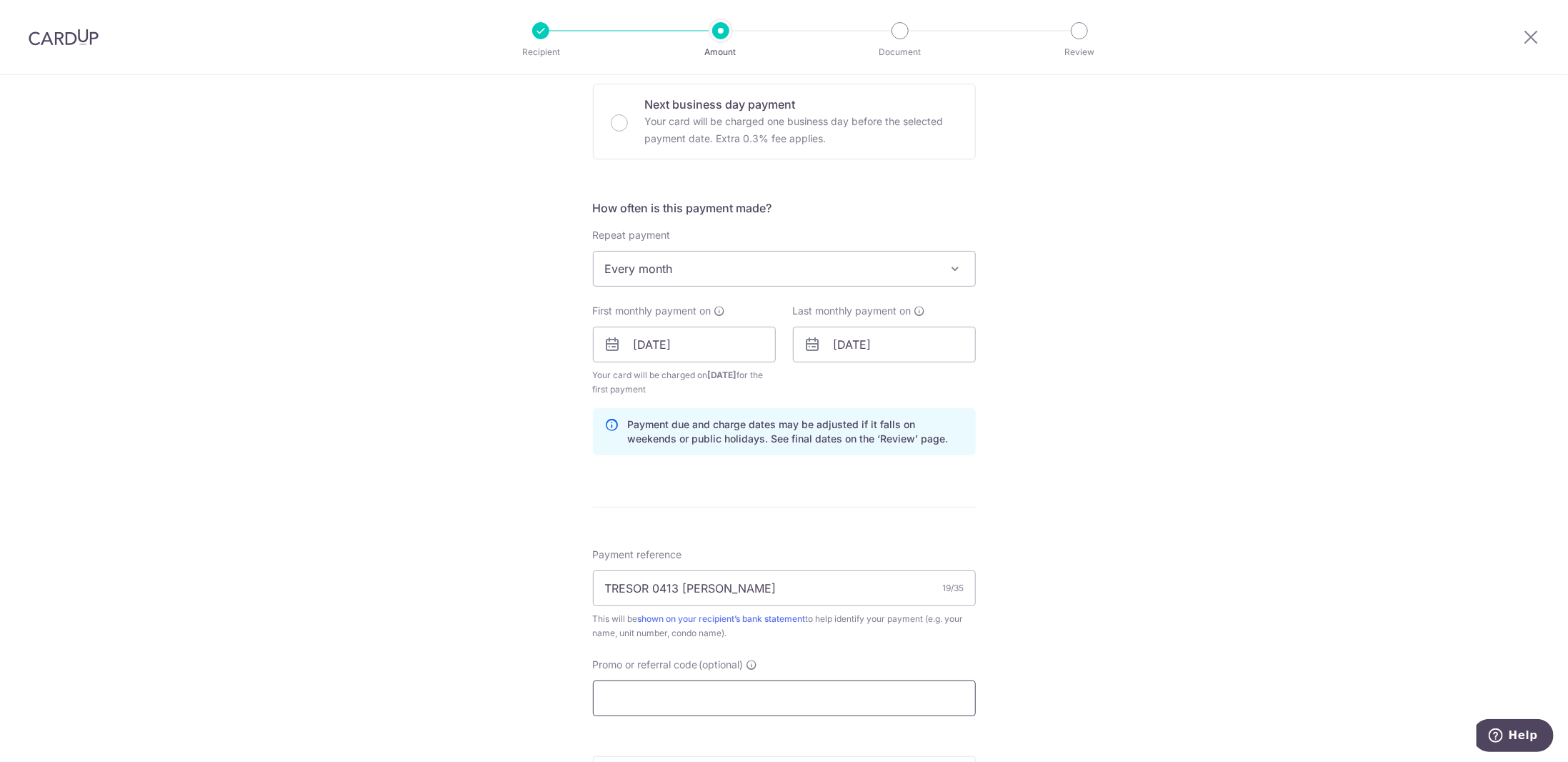
click at [660, 688] on input "Promo or referral code (optional)" at bounding box center [784, 698] width 383 height 36
paste input "SAVERENT179"
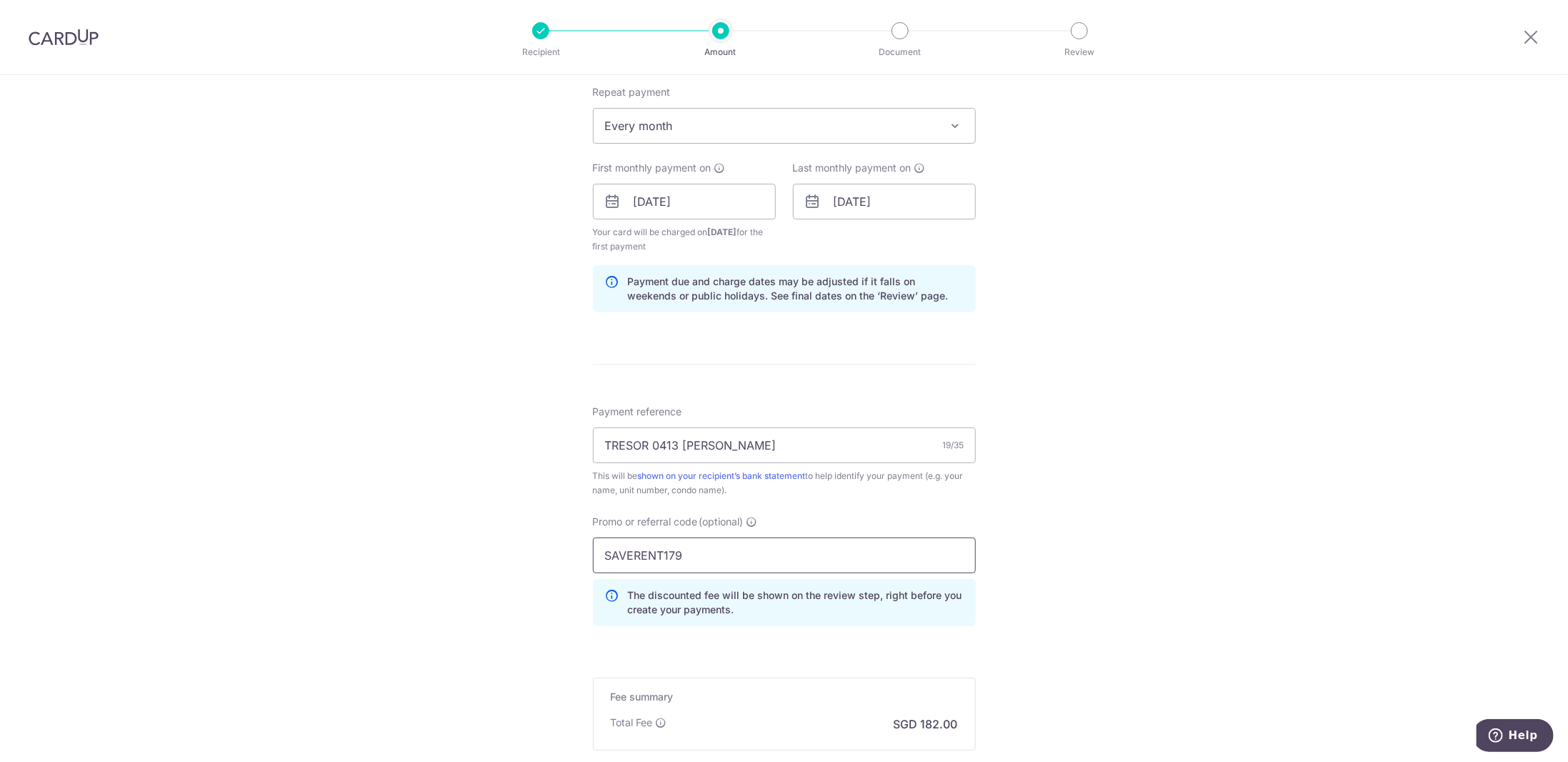
scroll to position [738, 0]
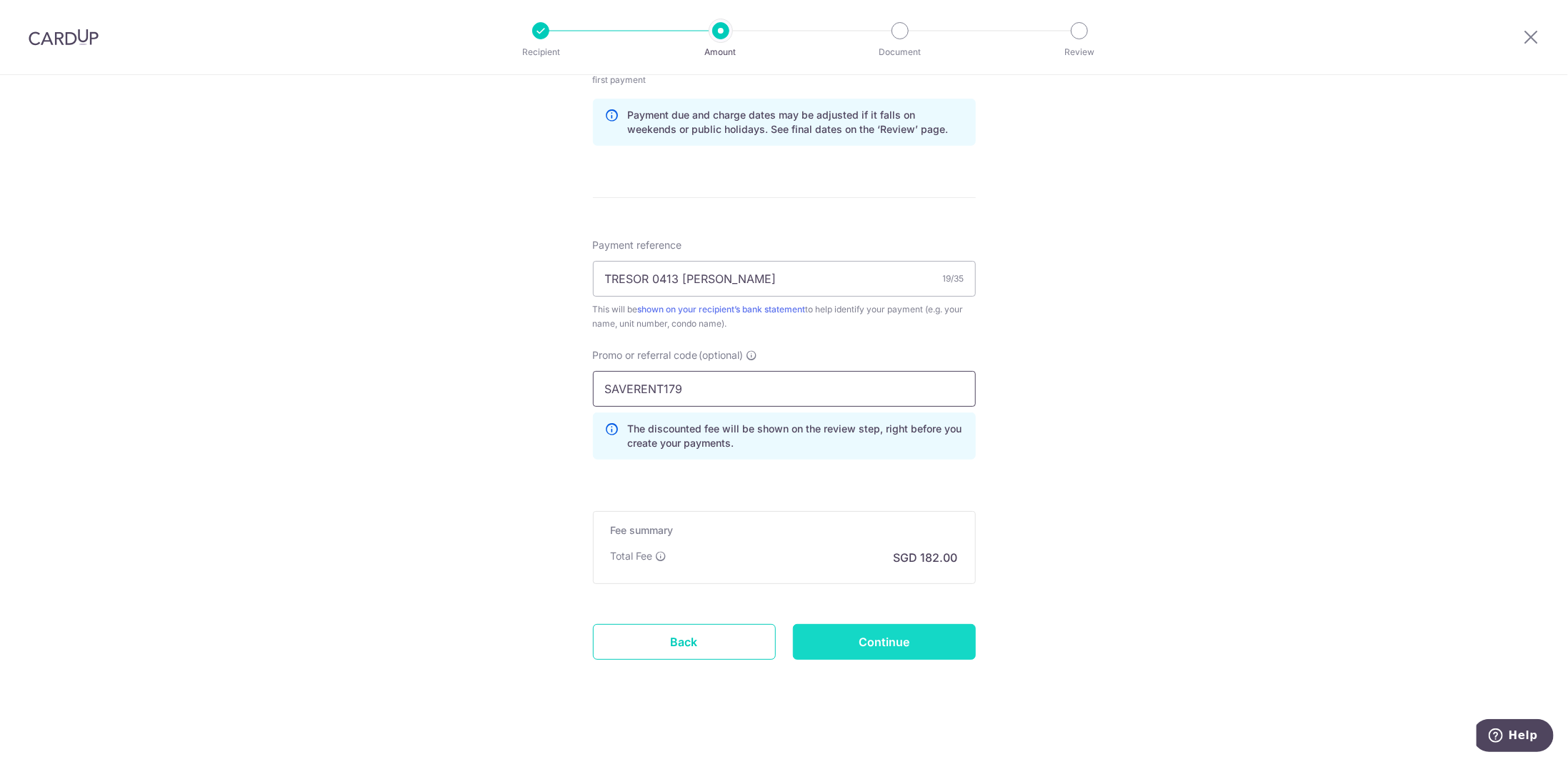
type input "SAVERENT179"
click at [848, 637] on input "Continue" at bounding box center [883, 642] width 183 height 36
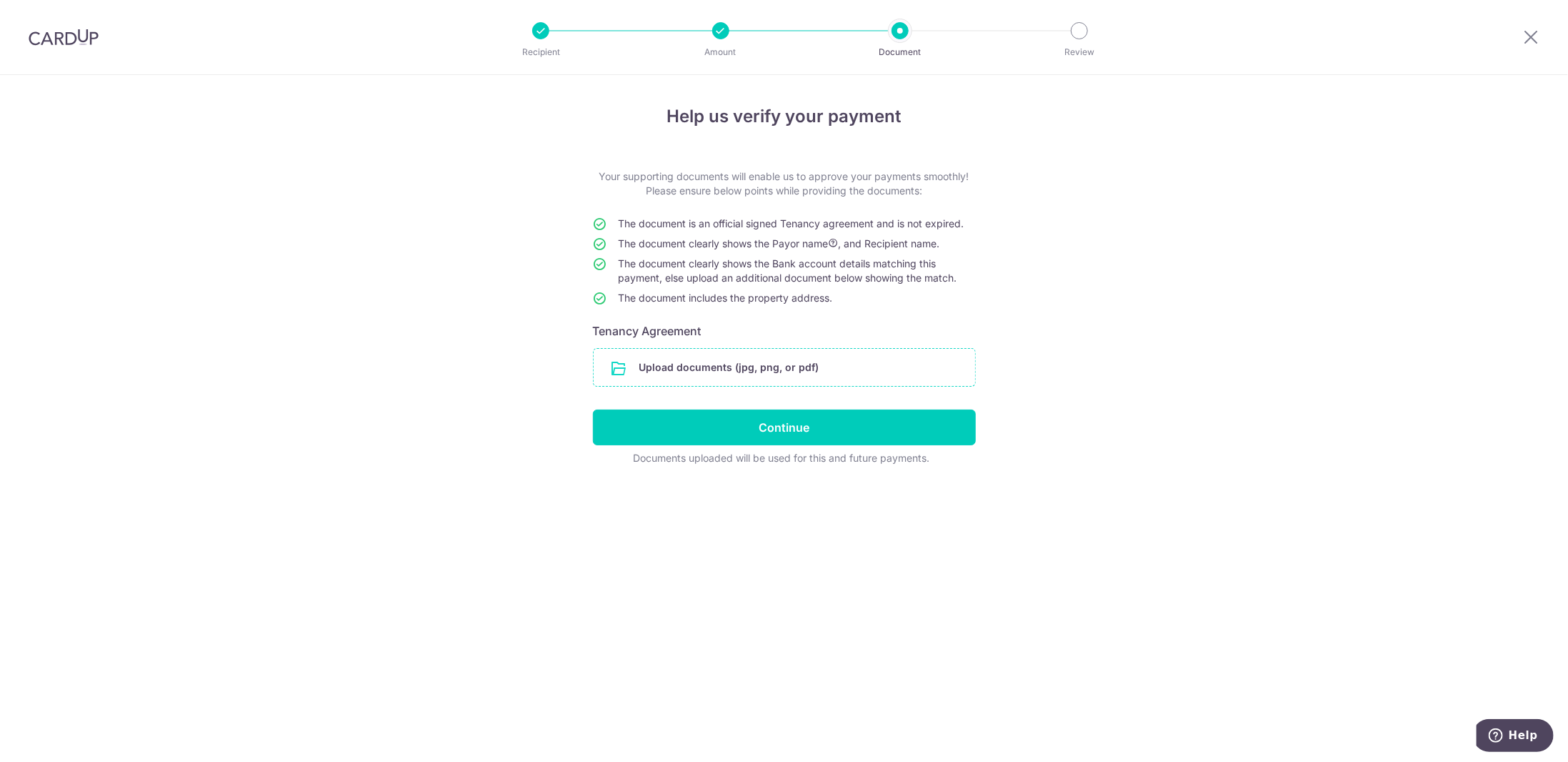
click at [766, 371] on input "file" at bounding box center [784, 367] width 381 height 37
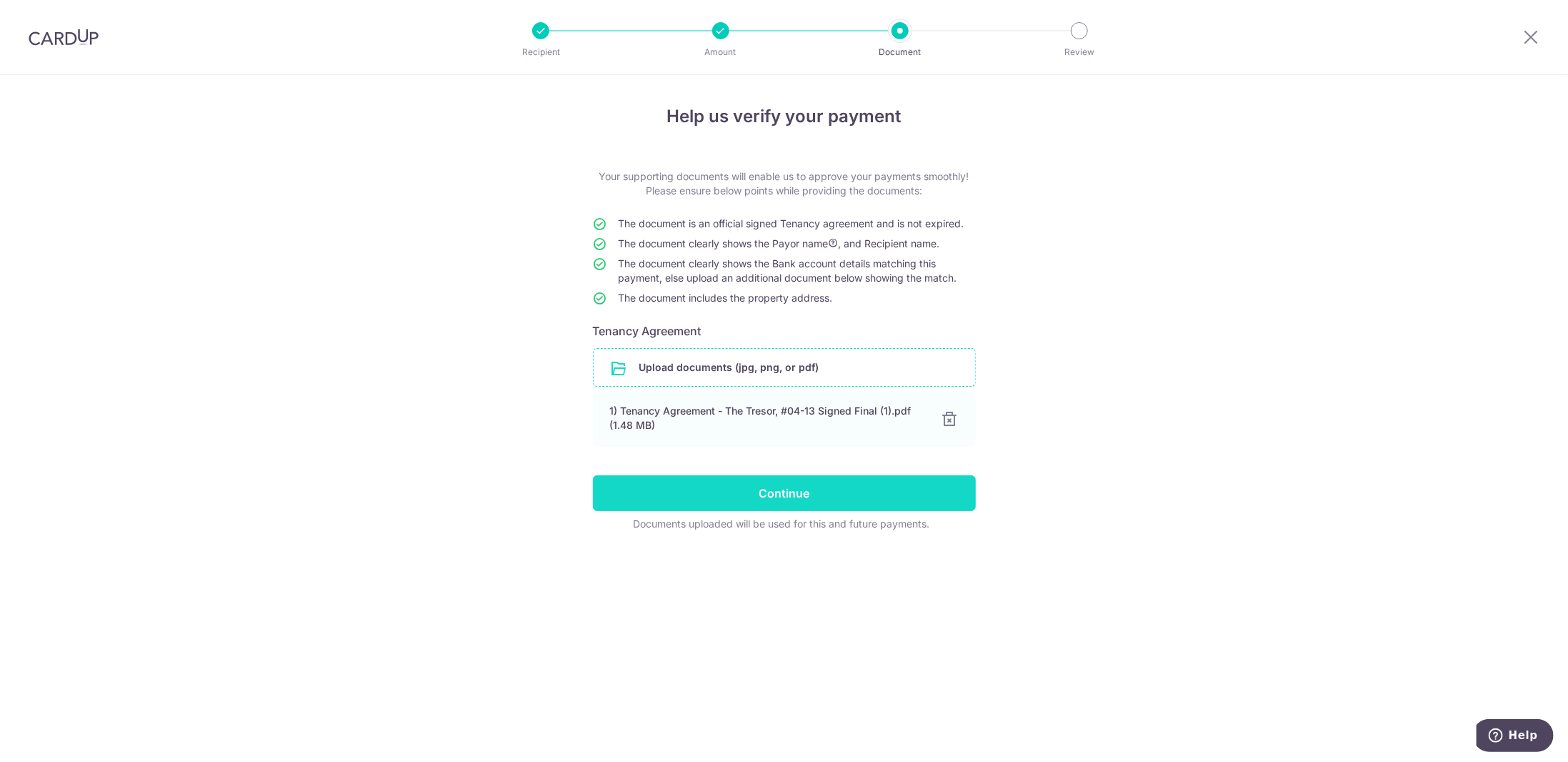
click at [804, 498] on input "Continue" at bounding box center [784, 493] width 383 height 36
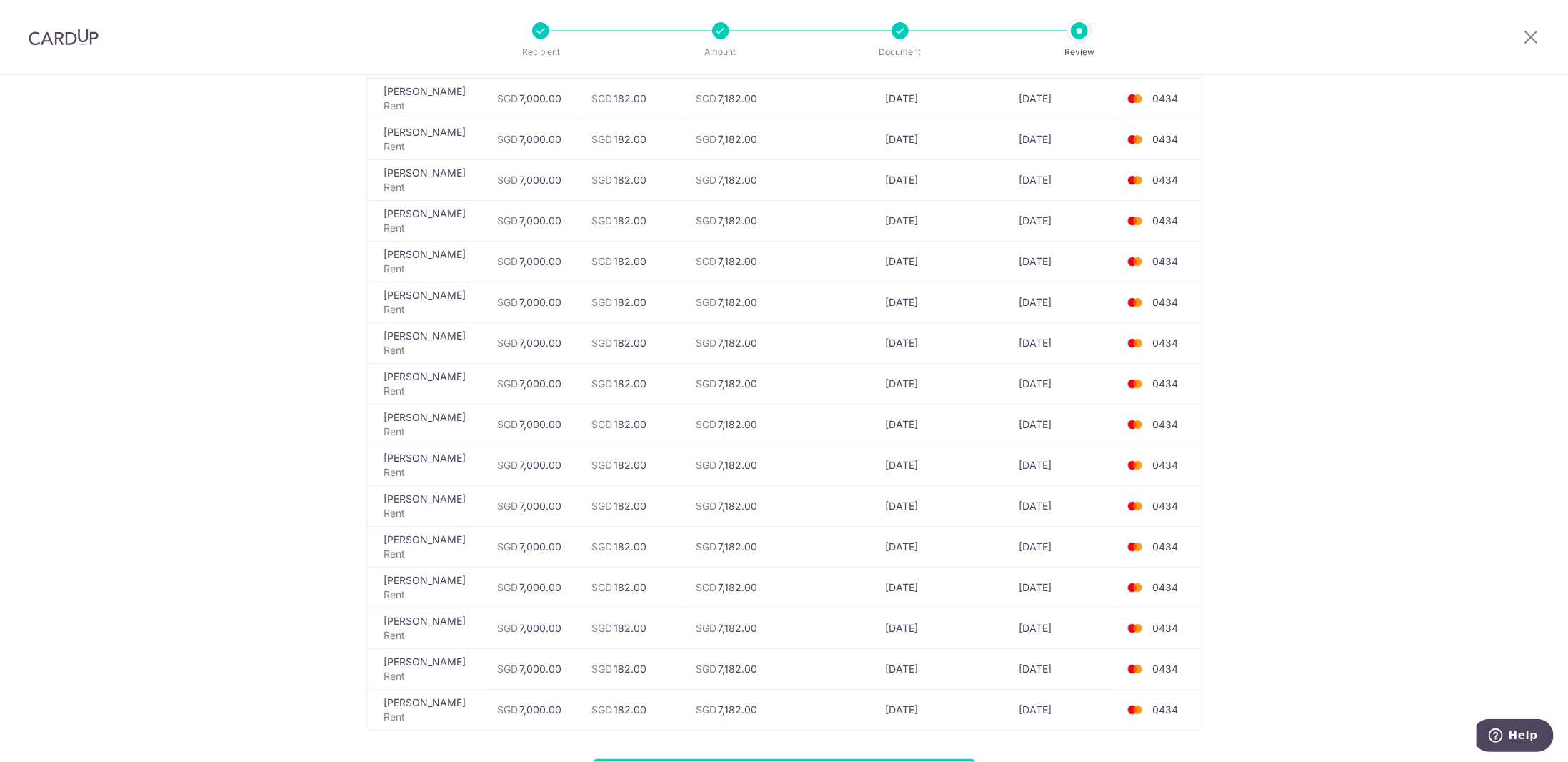
scroll to position [629, 0]
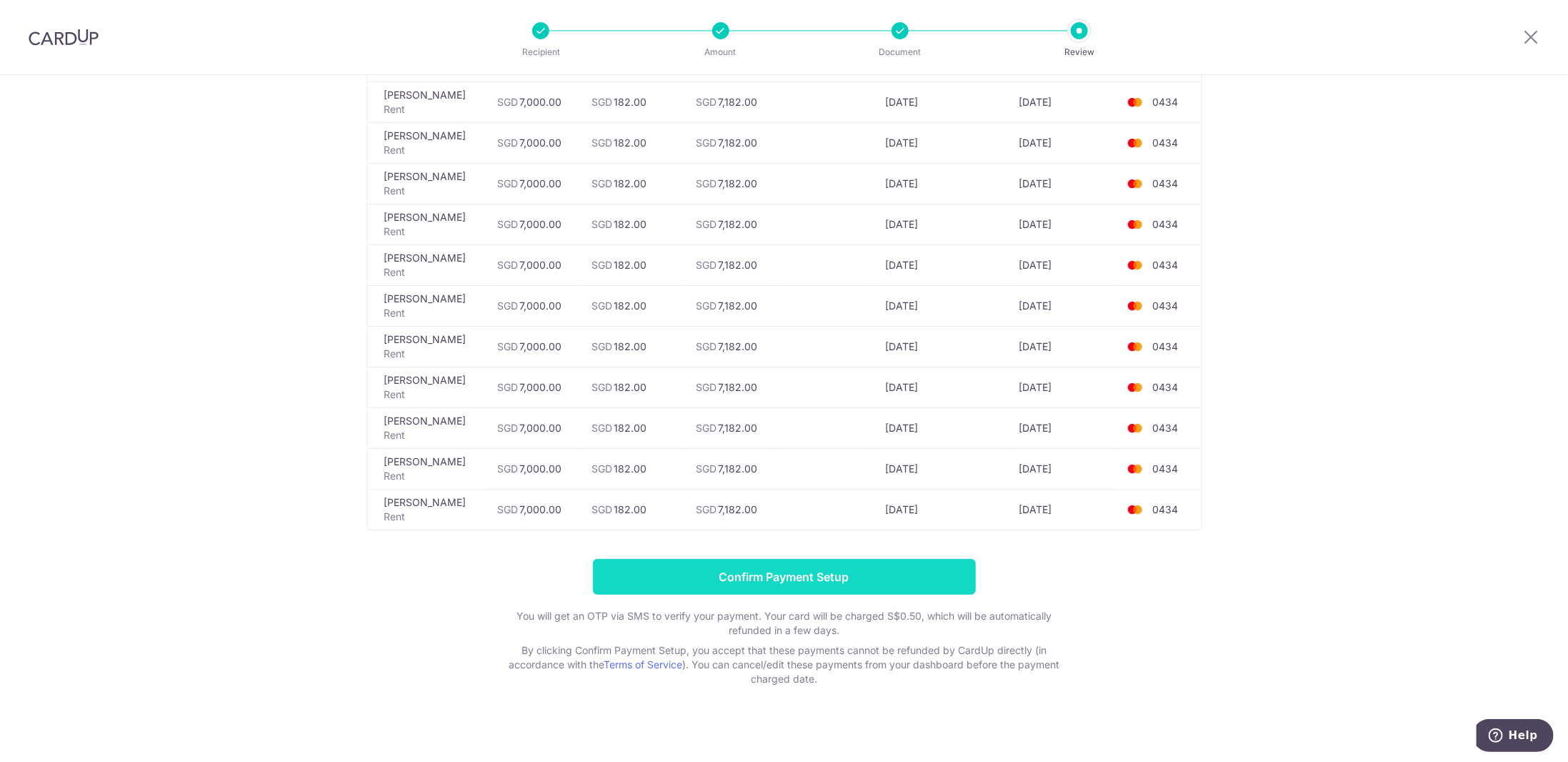
click at [884, 560] on input "Confirm Payment Setup" at bounding box center [784, 577] width 383 height 36
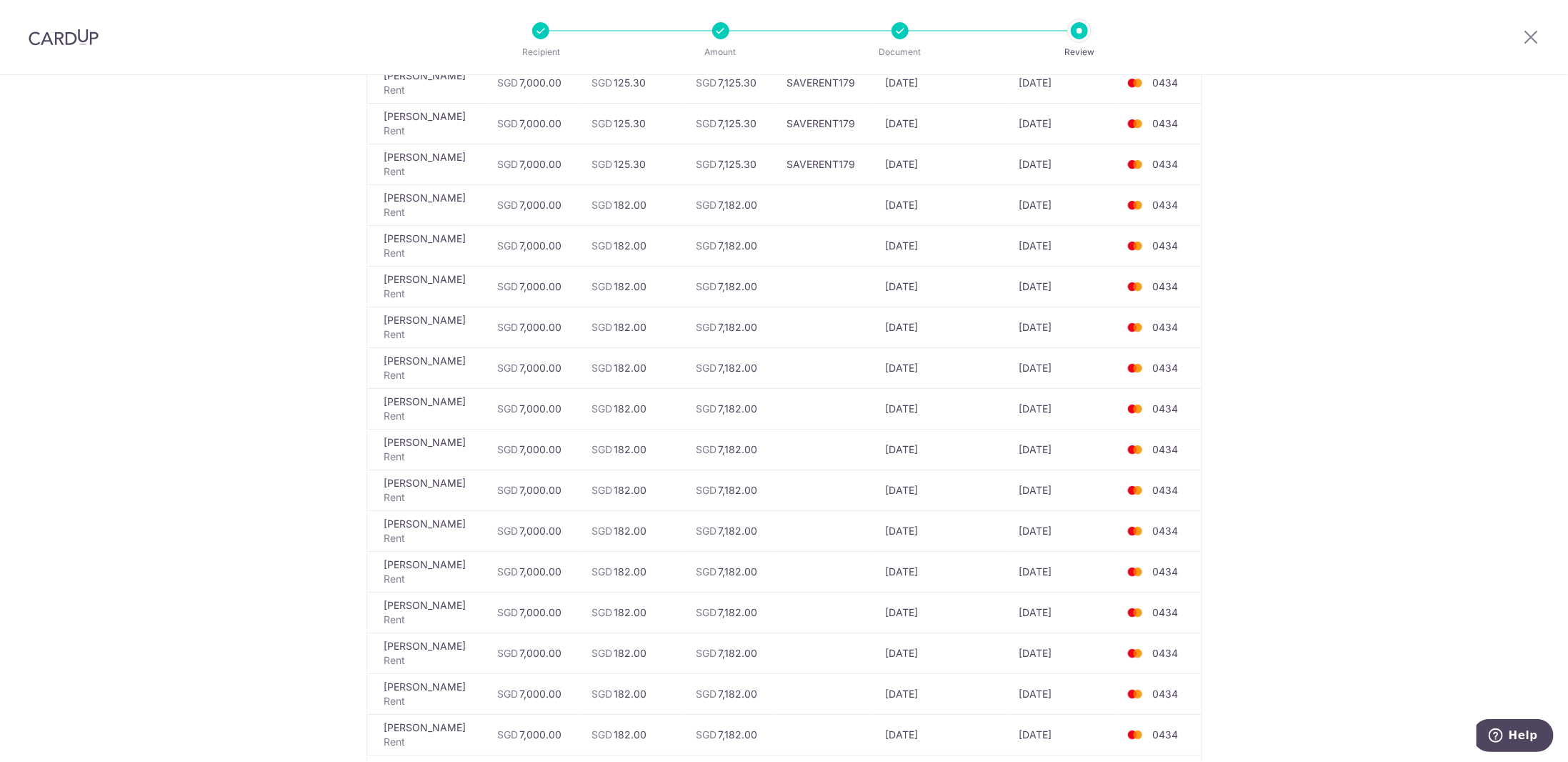
scroll to position [0, 0]
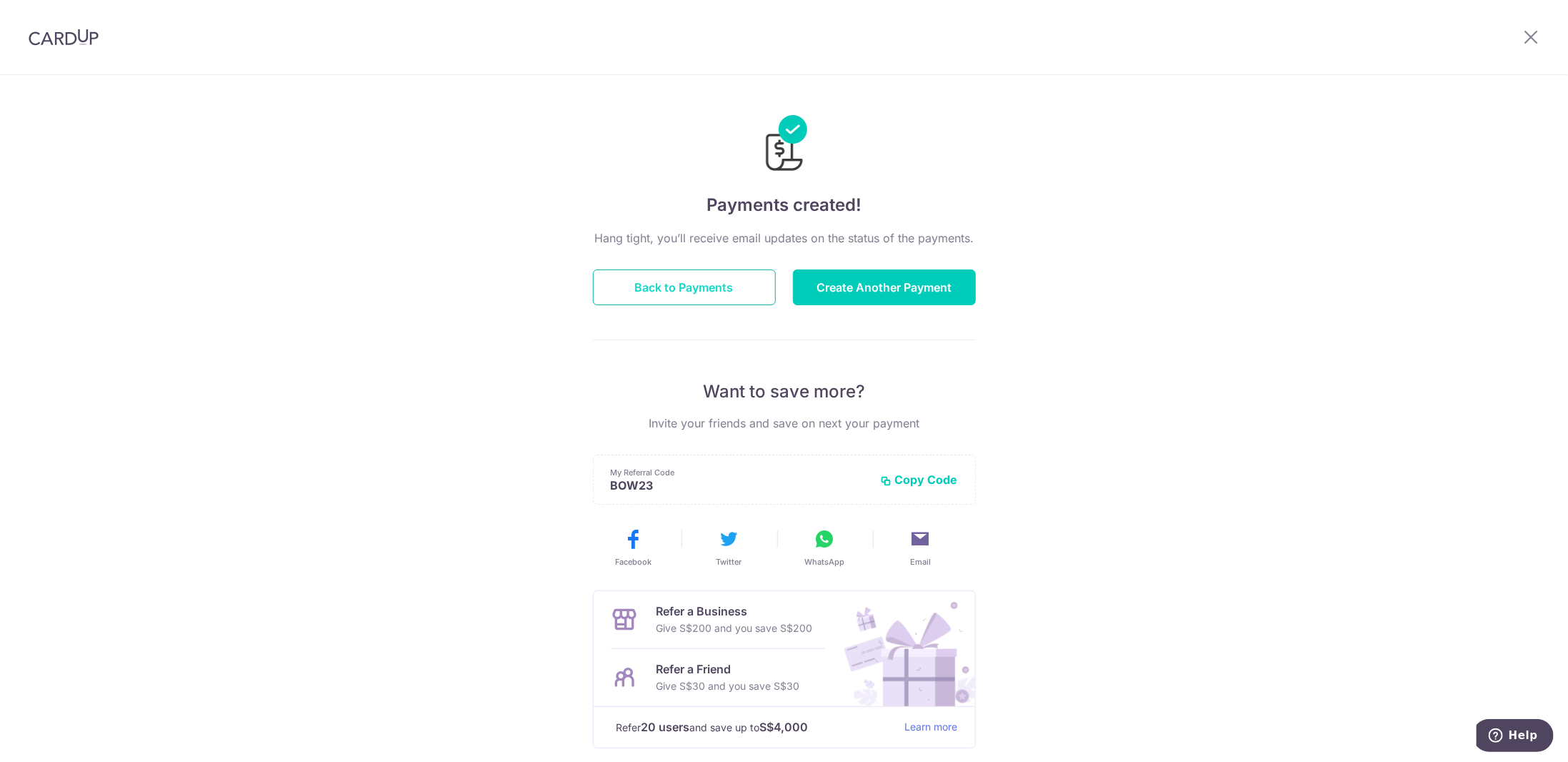
click at [740, 297] on button "Back to Payments" at bounding box center [684, 288] width 183 height 36
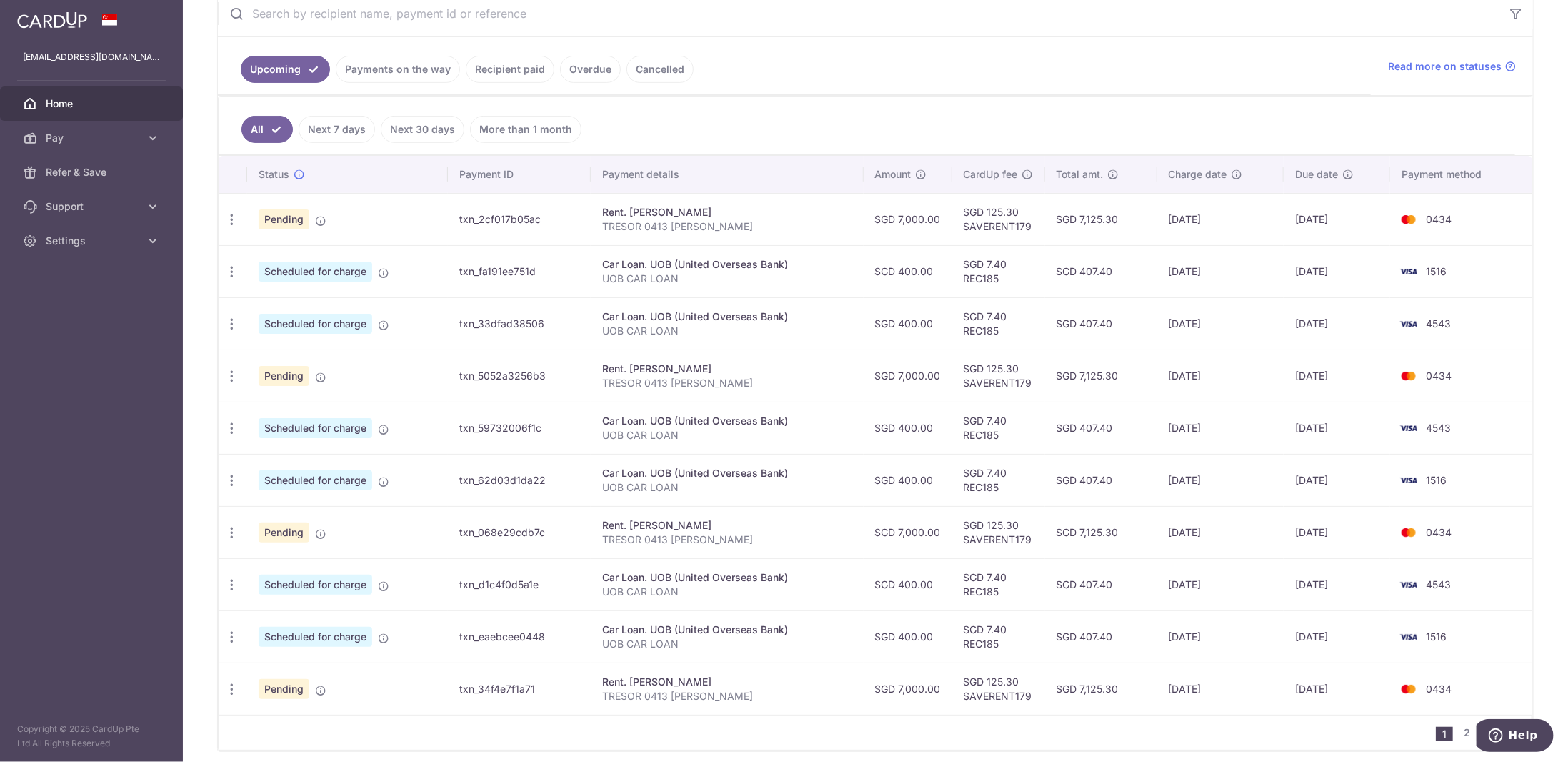
scroll to position [335, 0]
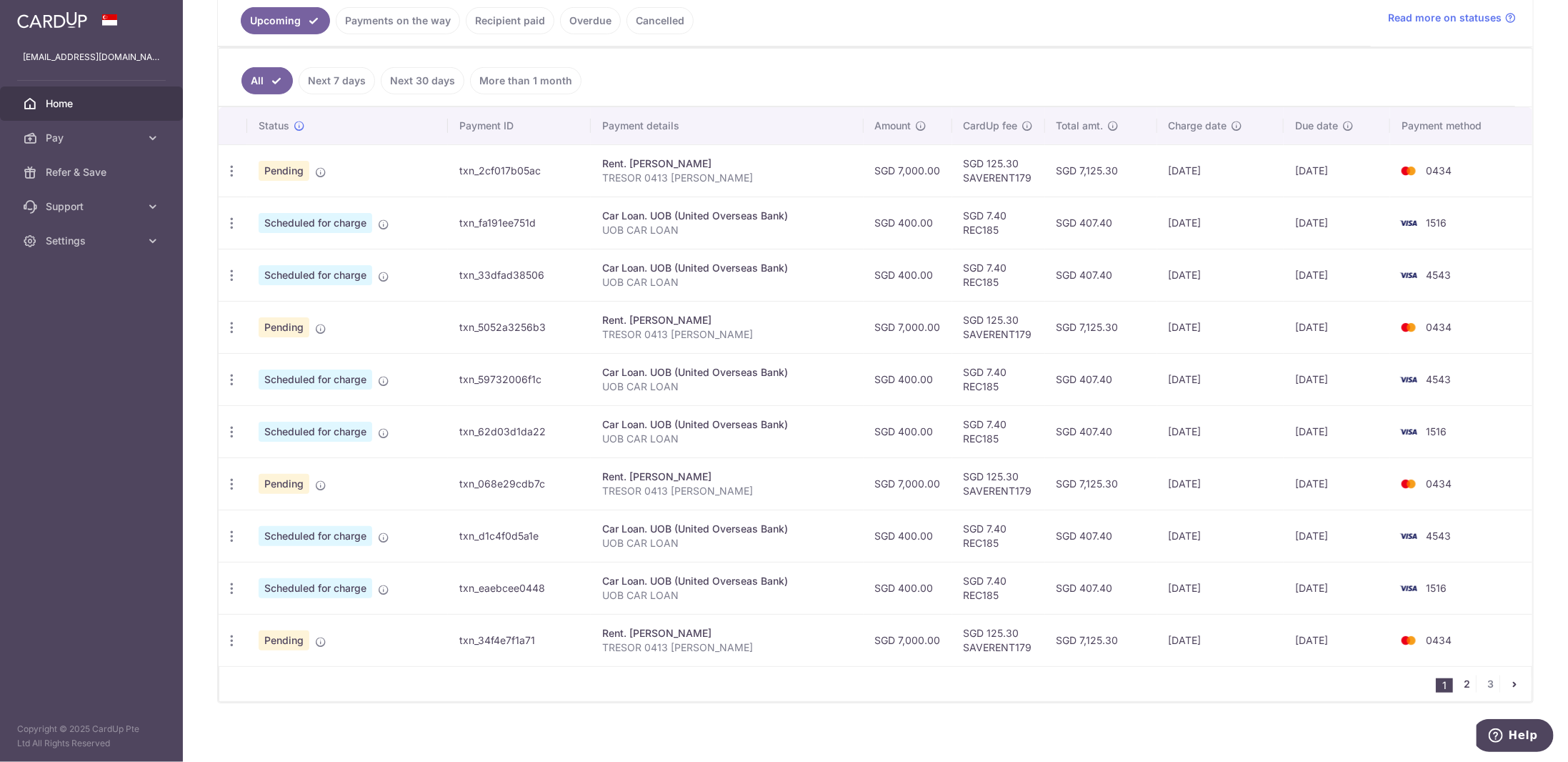
click at [1459, 675] on link "2" at bounding box center [1466, 683] width 17 height 17
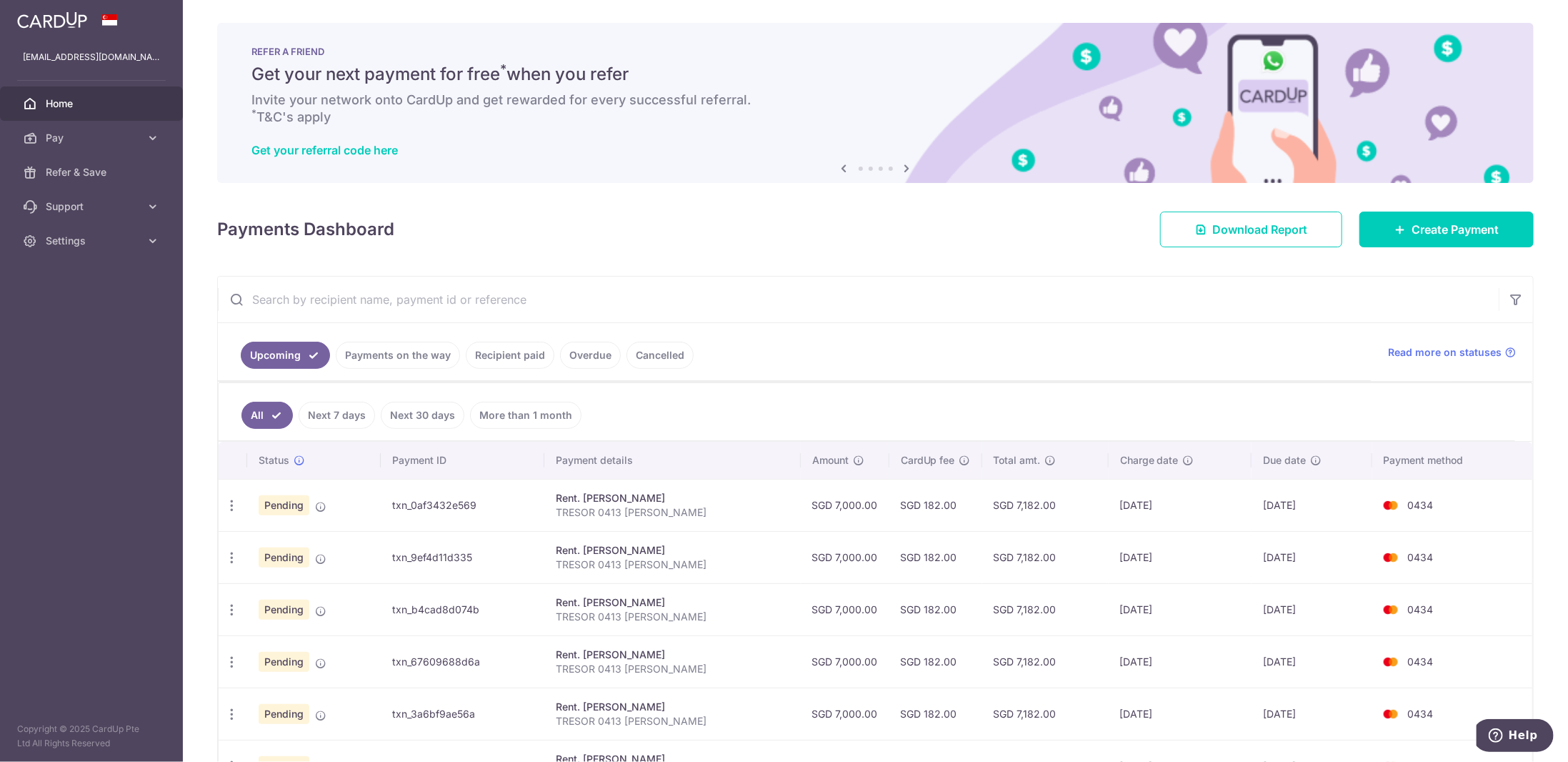
scroll to position [143, 0]
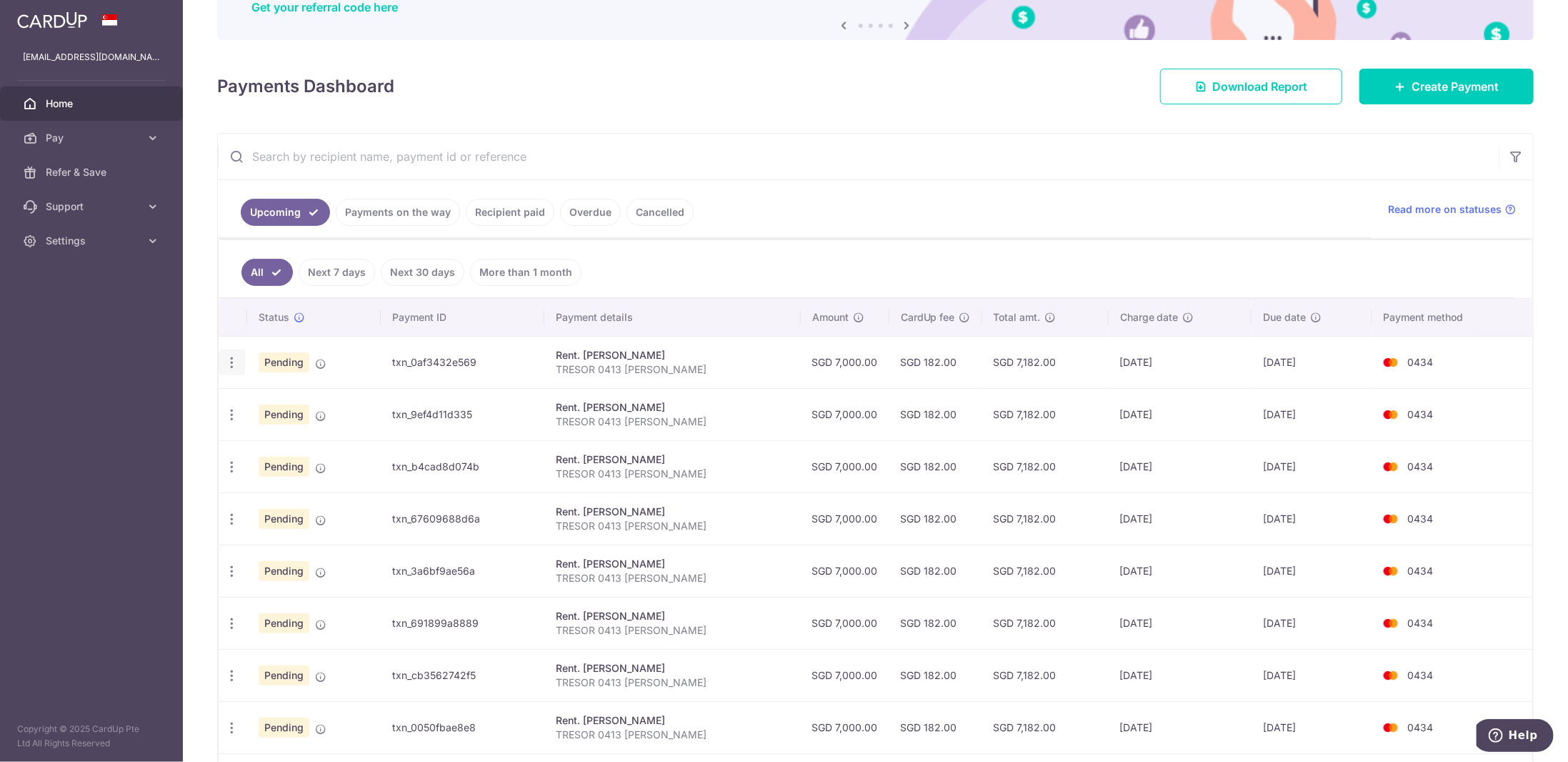
click at [233, 356] on icon "button" at bounding box center [232, 363] width 15 height 15
click at [297, 431] on span "Cancel payment" at bounding box center [307, 436] width 96 height 17
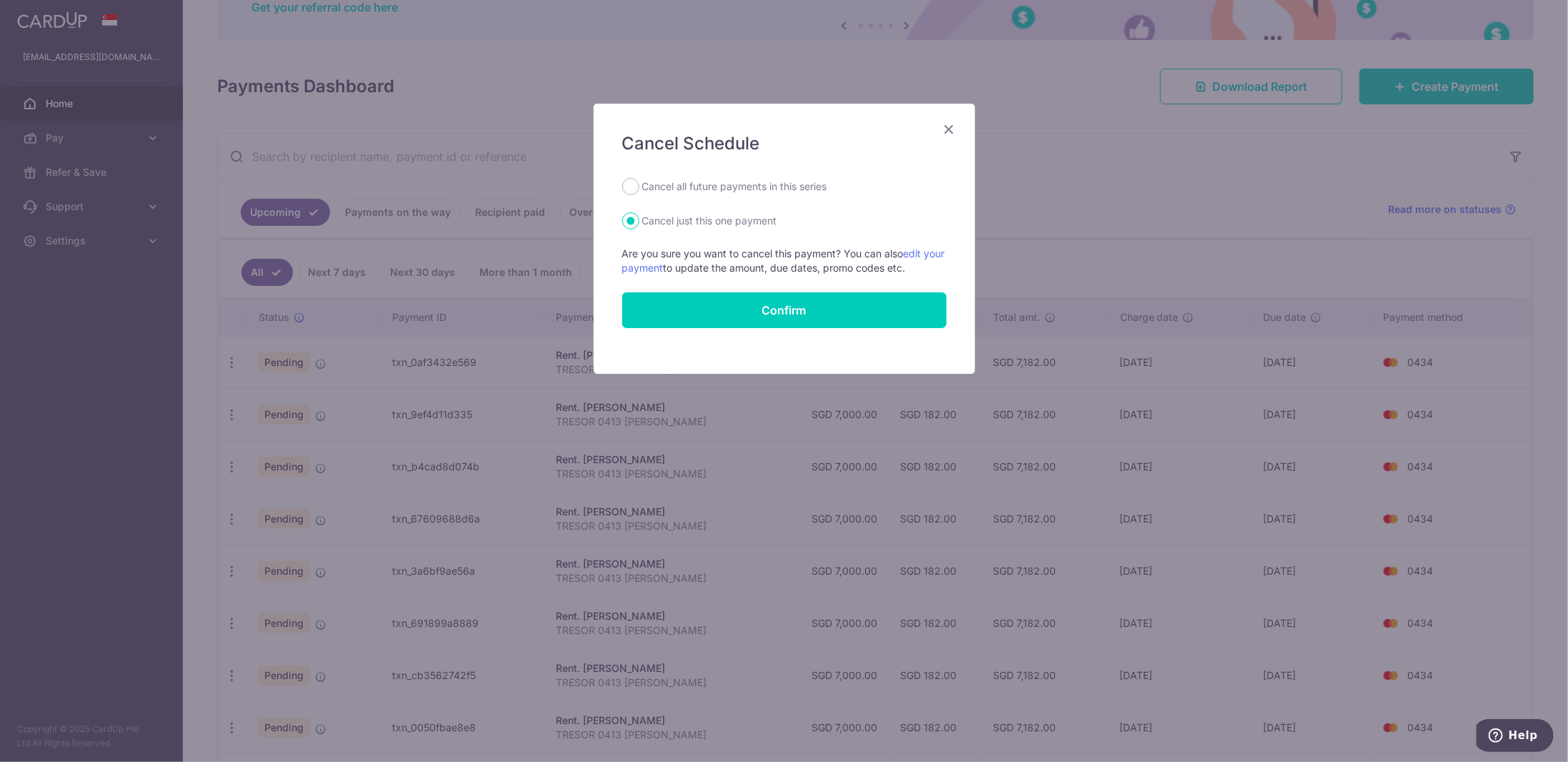
click at [737, 192] on label "Cancel all future payments in this series" at bounding box center [734, 186] width 185 height 17
click at [639, 192] on input "Cancel all future payments in this series" at bounding box center [630, 186] width 17 height 17
radio input "true"
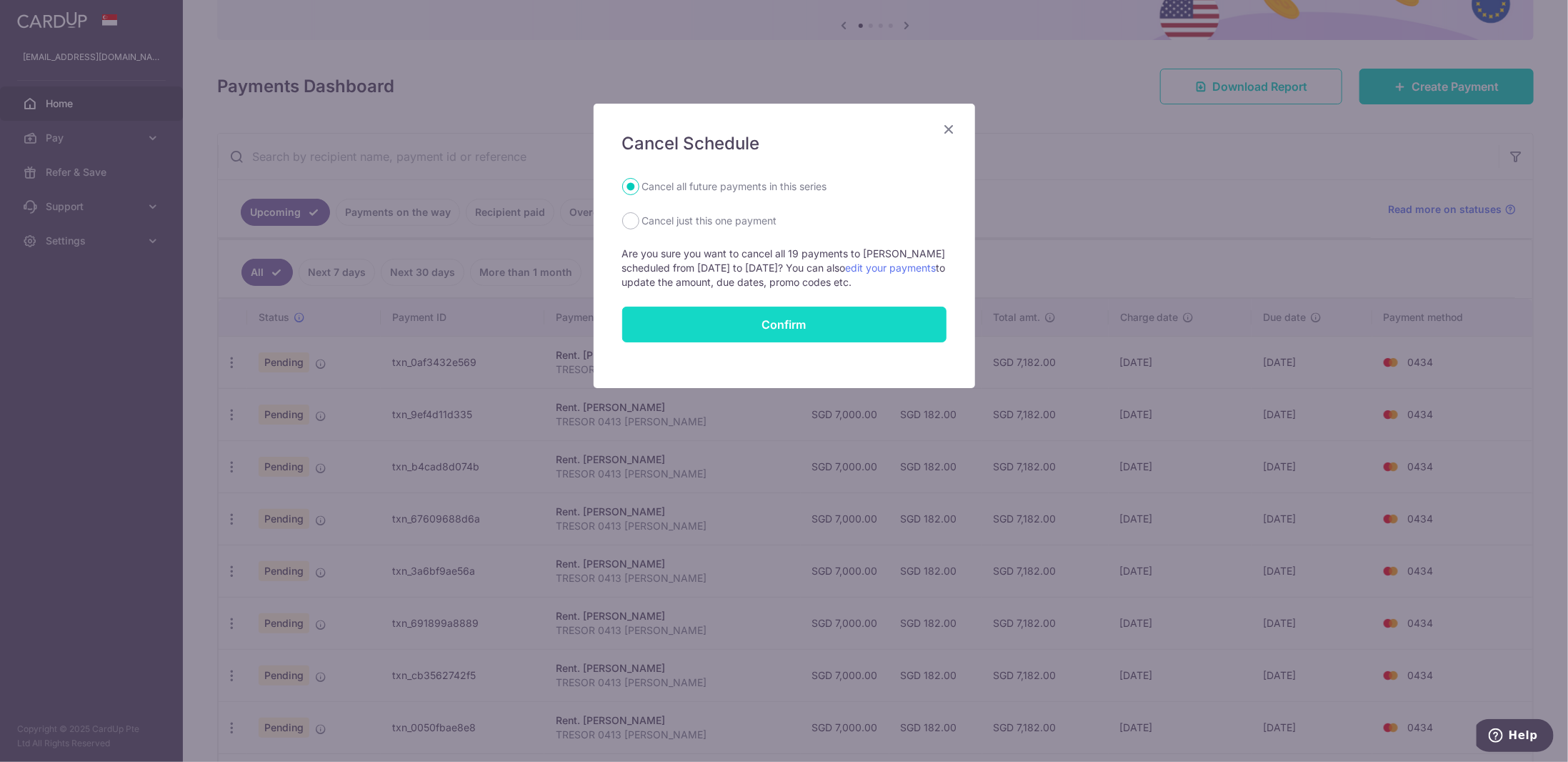
click at [806, 340] on button "Confirm" at bounding box center [784, 325] width 324 height 36
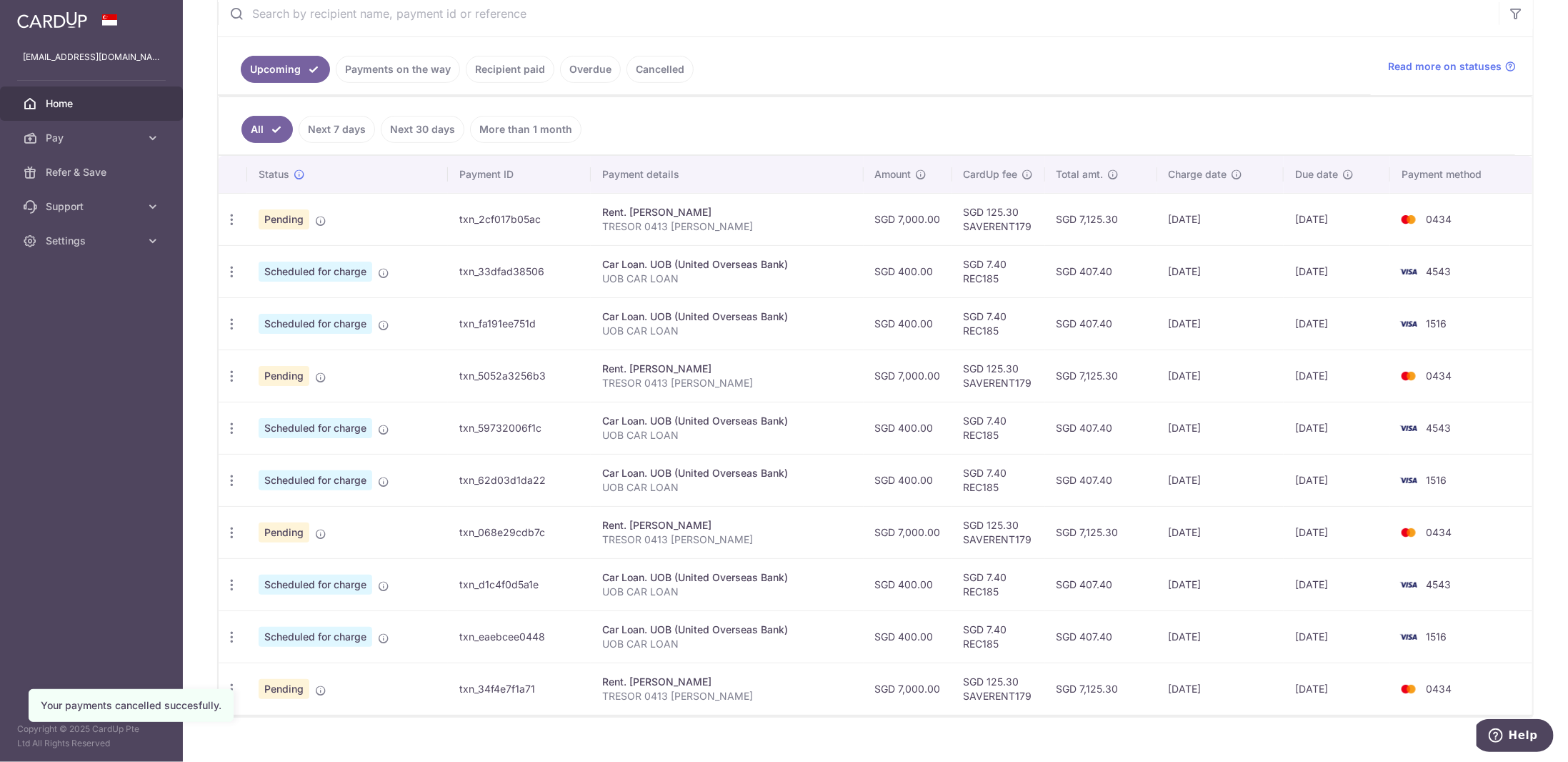
scroll to position [301, 0]
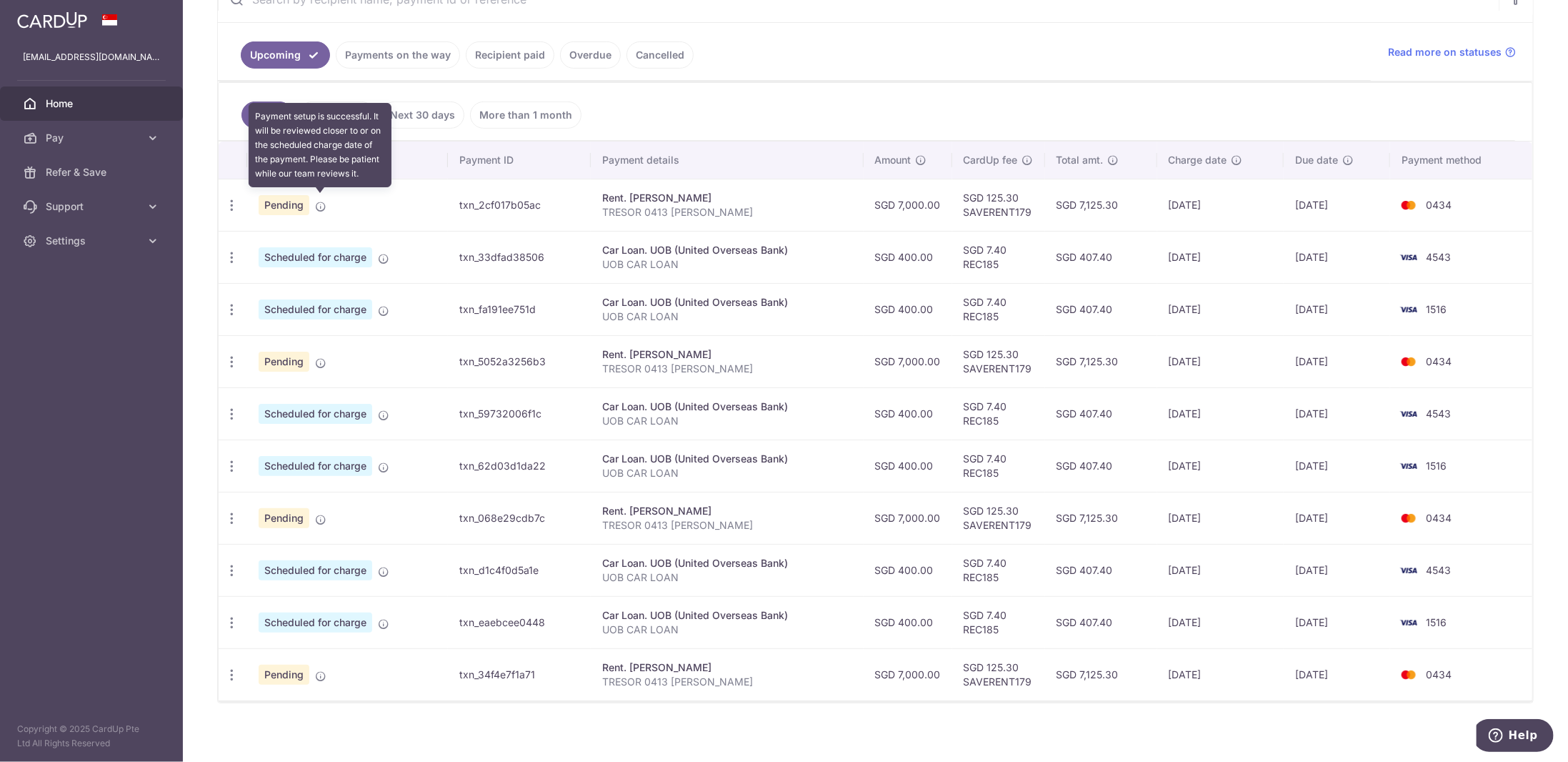
click at [322, 201] on icon at bounding box center [320, 206] width 11 height 11
click at [233, 204] on icon "button" at bounding box center [232, 205] width 15 height 15
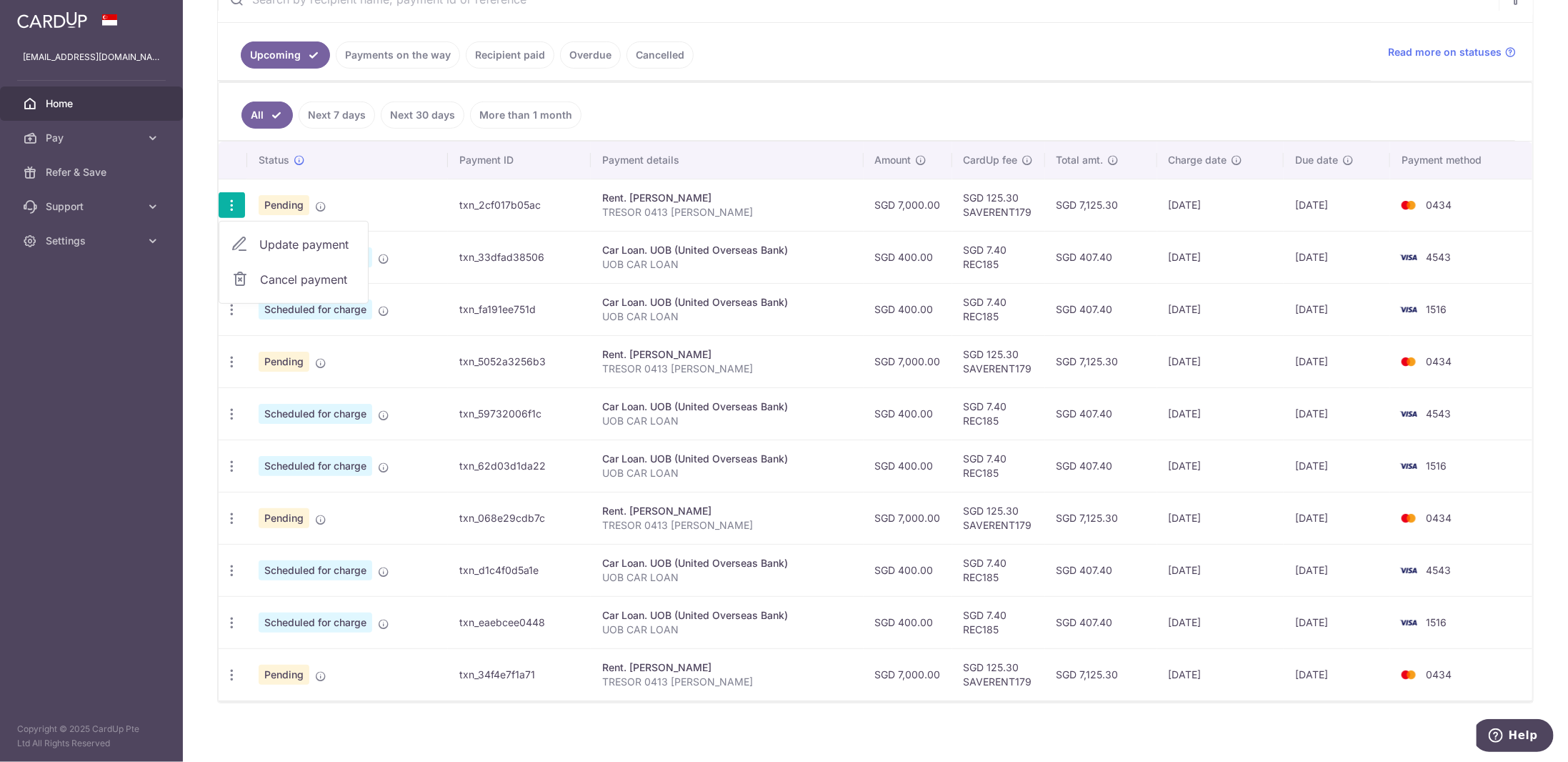
click at [574, 208] on td "txn_2cf017b05ac" at bounding box center [519, 205] width 143 height 52
click at [979, 207] on td "SGD 125.30 SAVERENT179" at bounding box center [998, 205] width 93 height 52
click at [712, 191] on div "Rent. [PERSON_NAME]" at bounding box center [727, 198] width 250 height 14
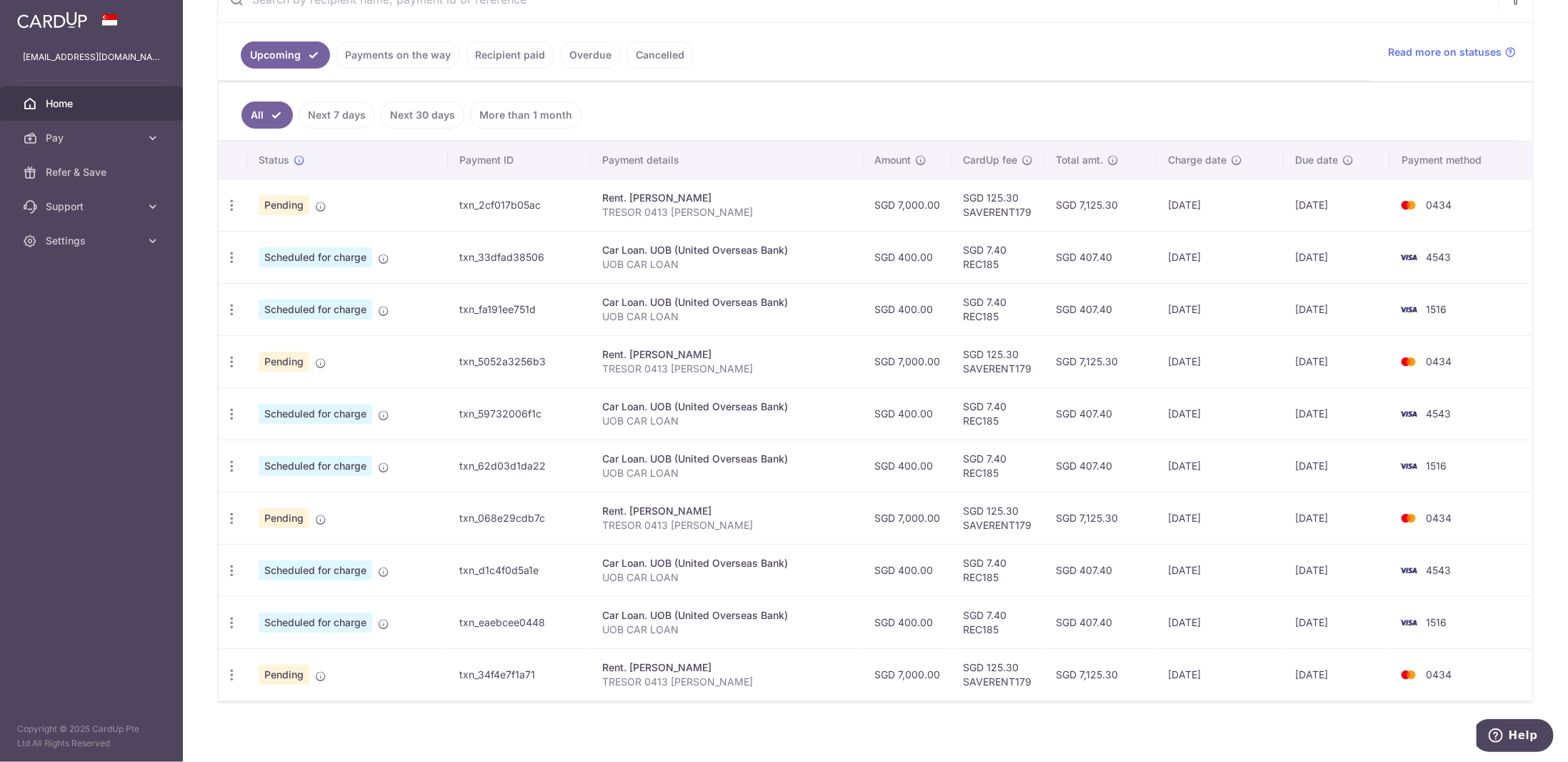
click at [658, 205] on p "TRESOR 0413 [PERSON_NAME]" at bounding box center [727, 212] width 250 height 14
click at [740, 213] on p "TRESOR 0413 [PERSON_NAME]" at bounding box center [727, 212] width 250 height 14
drag, startPoint x: 672, startPoint y: 723, endPoint x: 683, endPoint y: 717, distance: 12.5
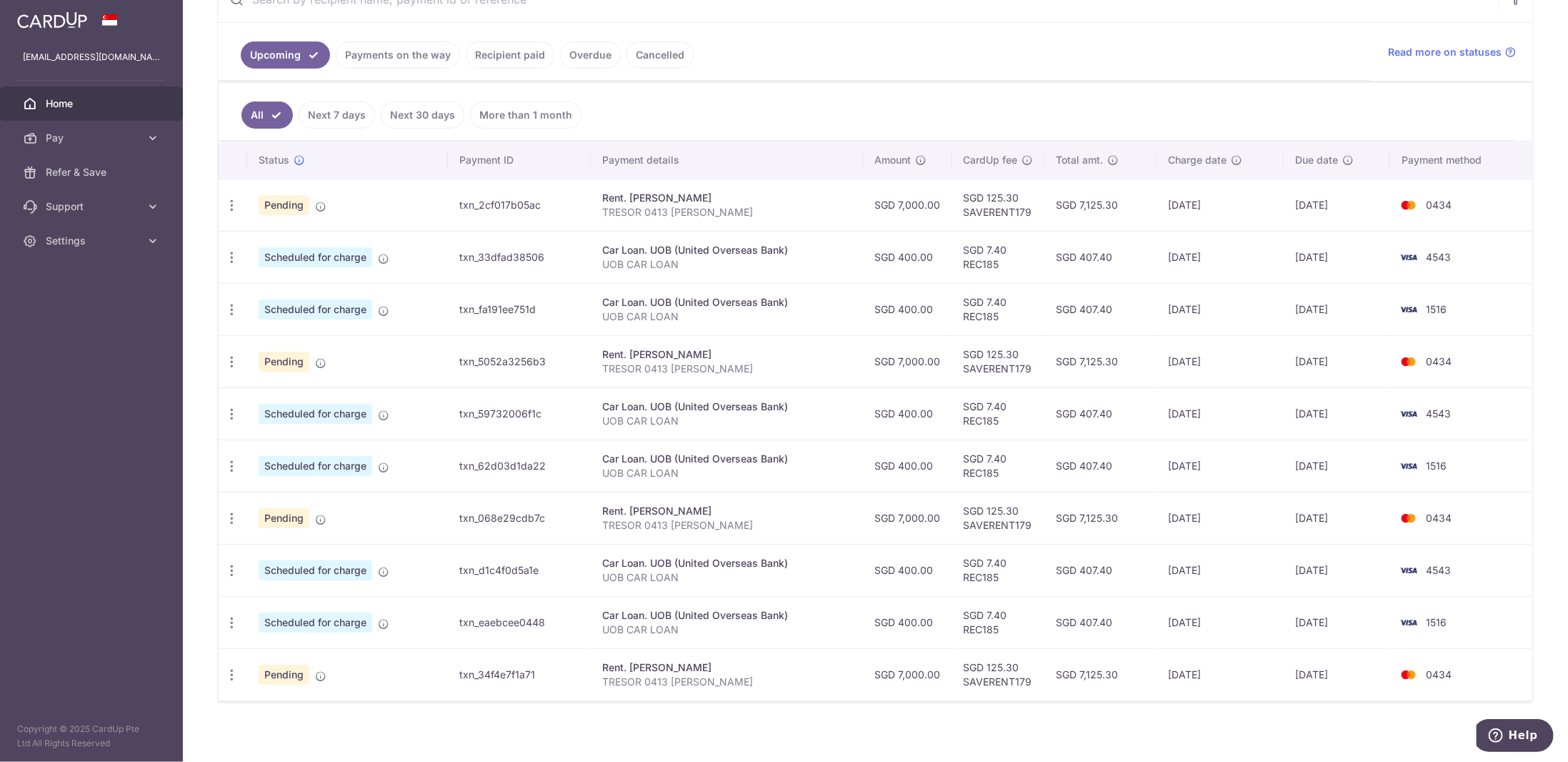
click at [672, 723] on div "× Pause Schedule Pause all future payments in this series Pause just this one p…" at bounding box center [875, 381] width 1385 height 762
